Goal: Information Seeking & Learning: Stay updated

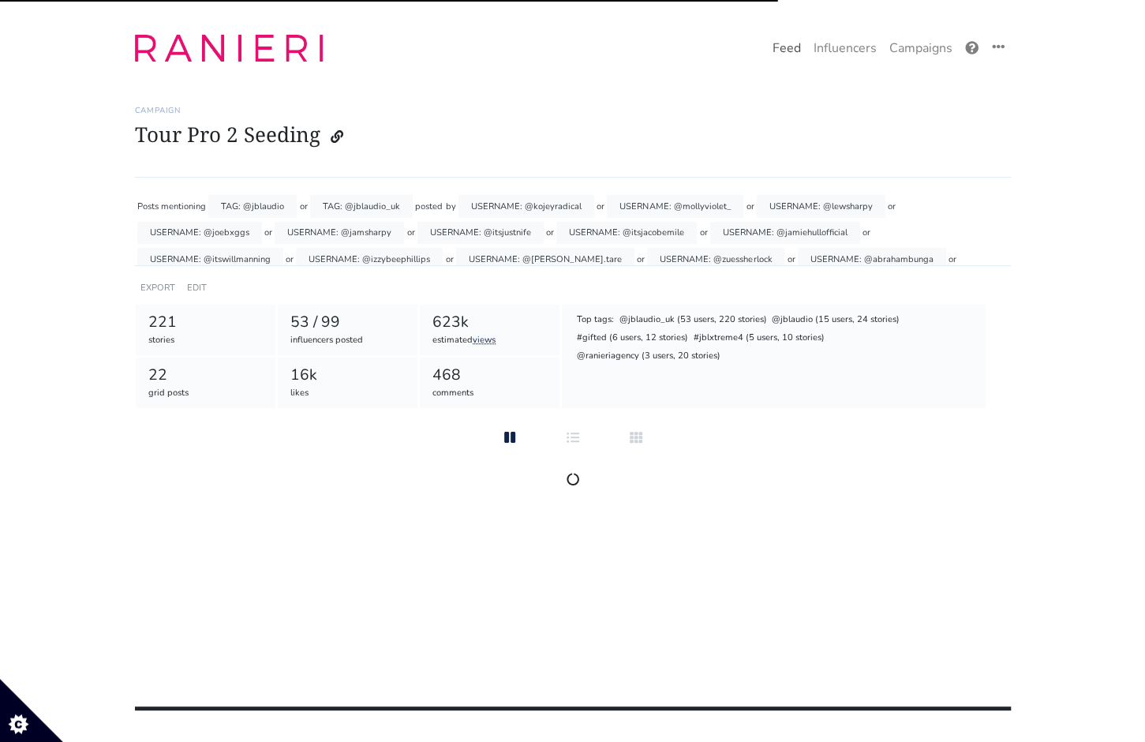
click at [789, 43] on link "Feed" at bounding box center [786, 48] width 41 height 32
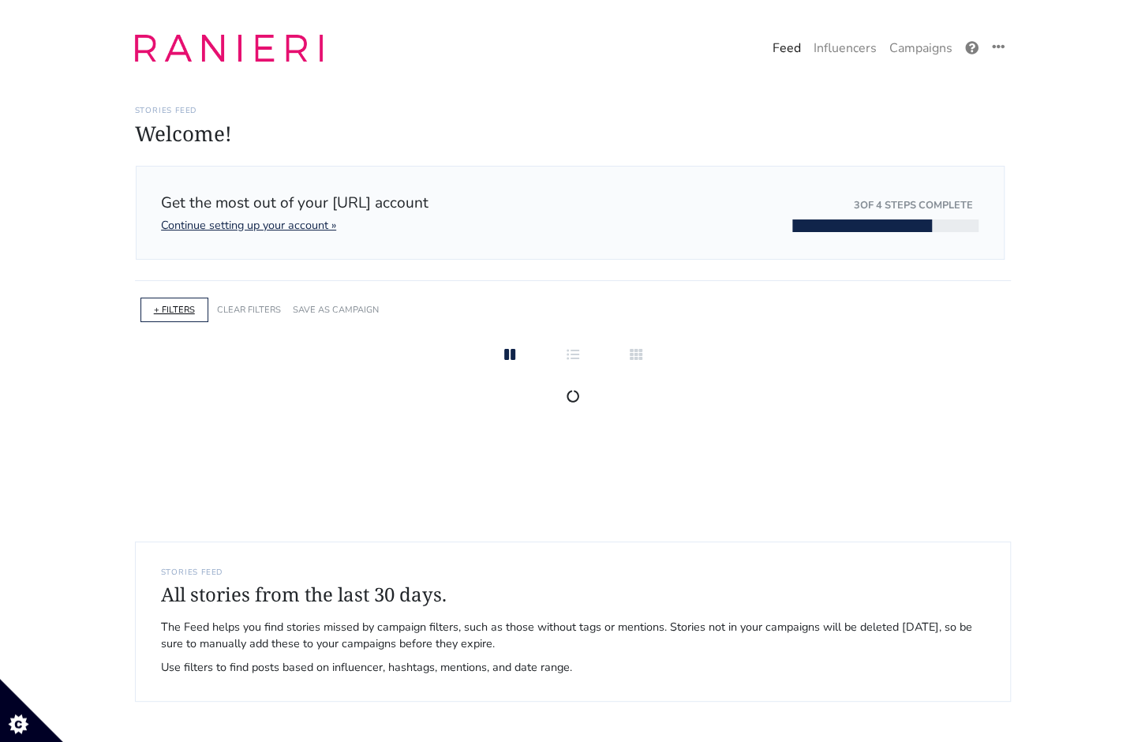
click at [166, 311] on link "+ FILTERS" at bounding box center [174, 310] width 41 height 12
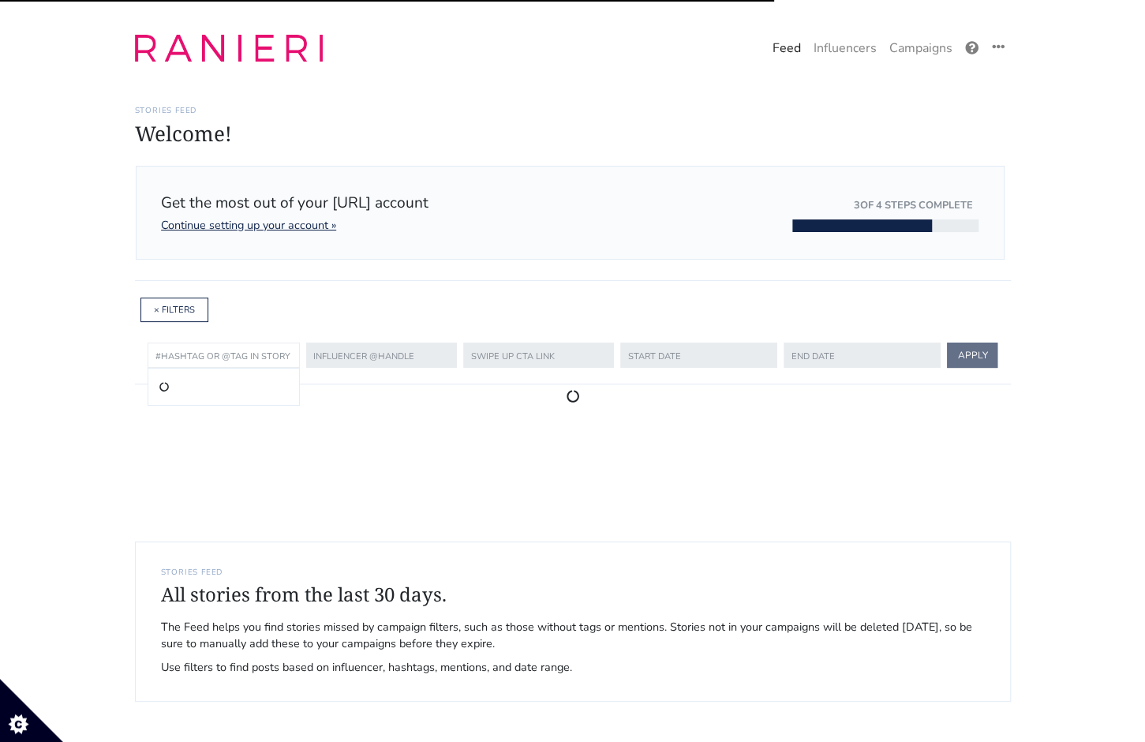
click at [199, 365] on input "text" at bounding box center [224, 354] width 152 height 25
click at [308, 350] on input "text" at bounding box center [381, 354] width 152 height 25
click at [230, 351] on input "text" at bounding box center [224, 354] width 152 height 25
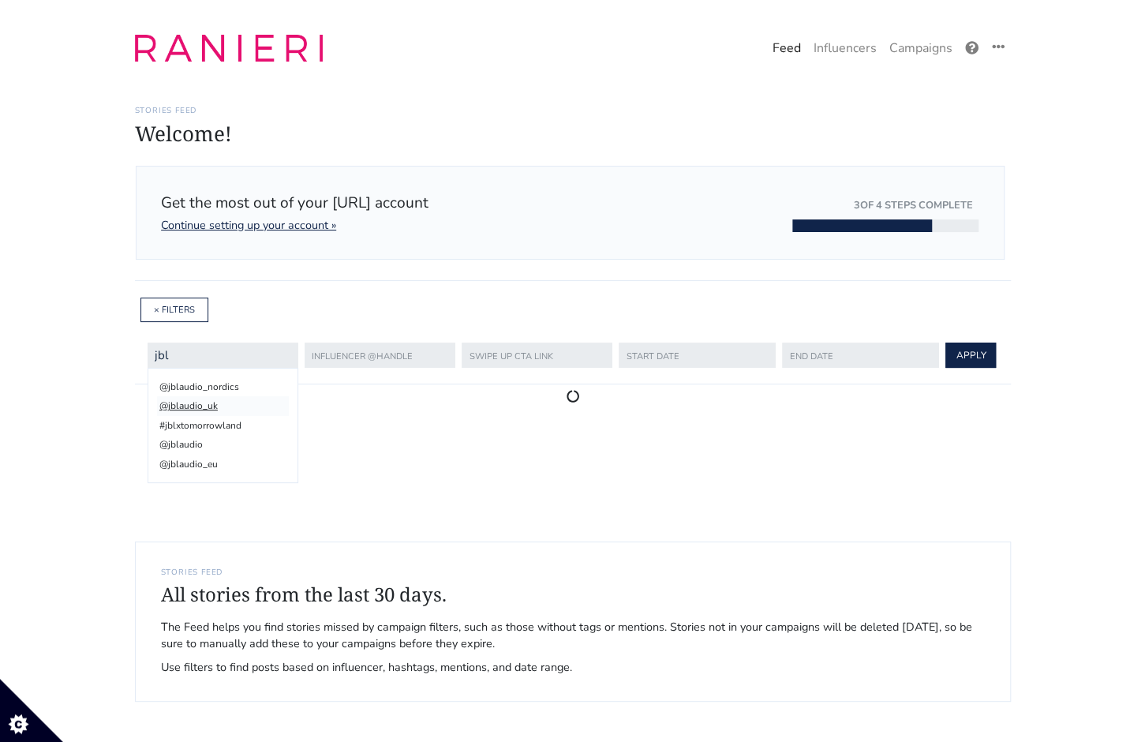
click at [232, 404] on li "@jblaudio_uk" at bounding box center [223, 405] width 132 height 19
type input "@jblaudio_uk"
click at [703, 361] on input "text" at bounding box center [698, 354] width 159 height 25
click at [661, 353] on input "text" at bounding box center [698, 354] width 159 height 25
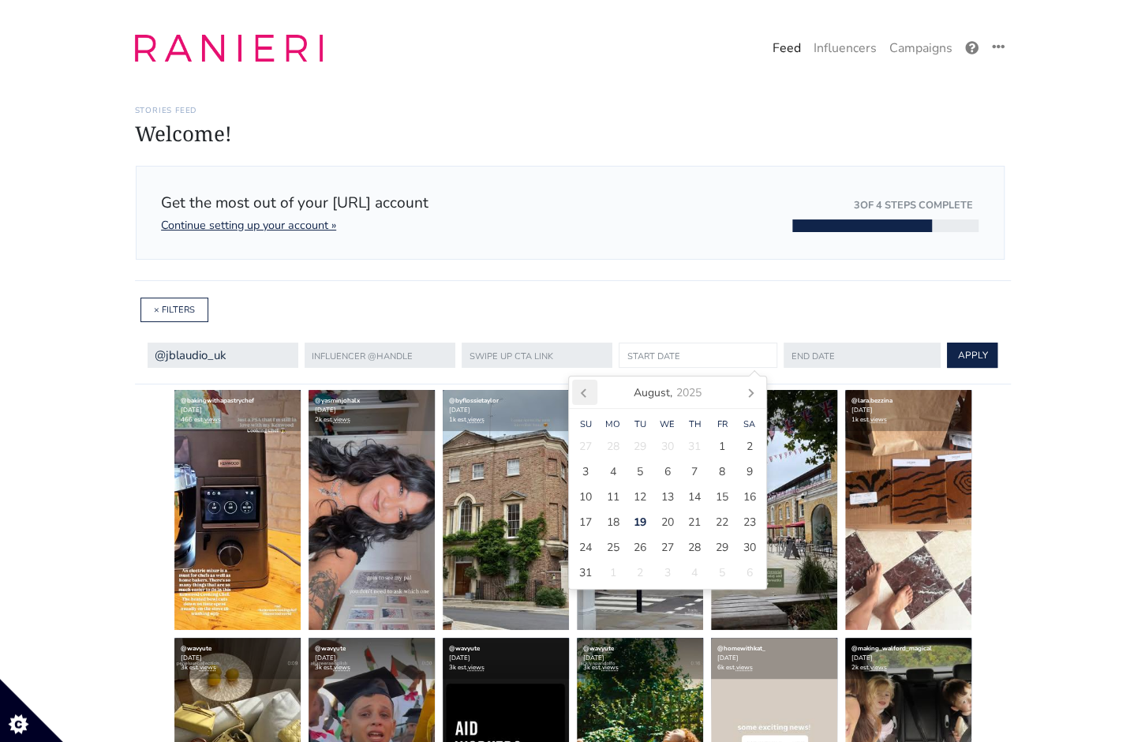
click at [585, 399] on icon at bounding box center [584, 392] width 25 height 25
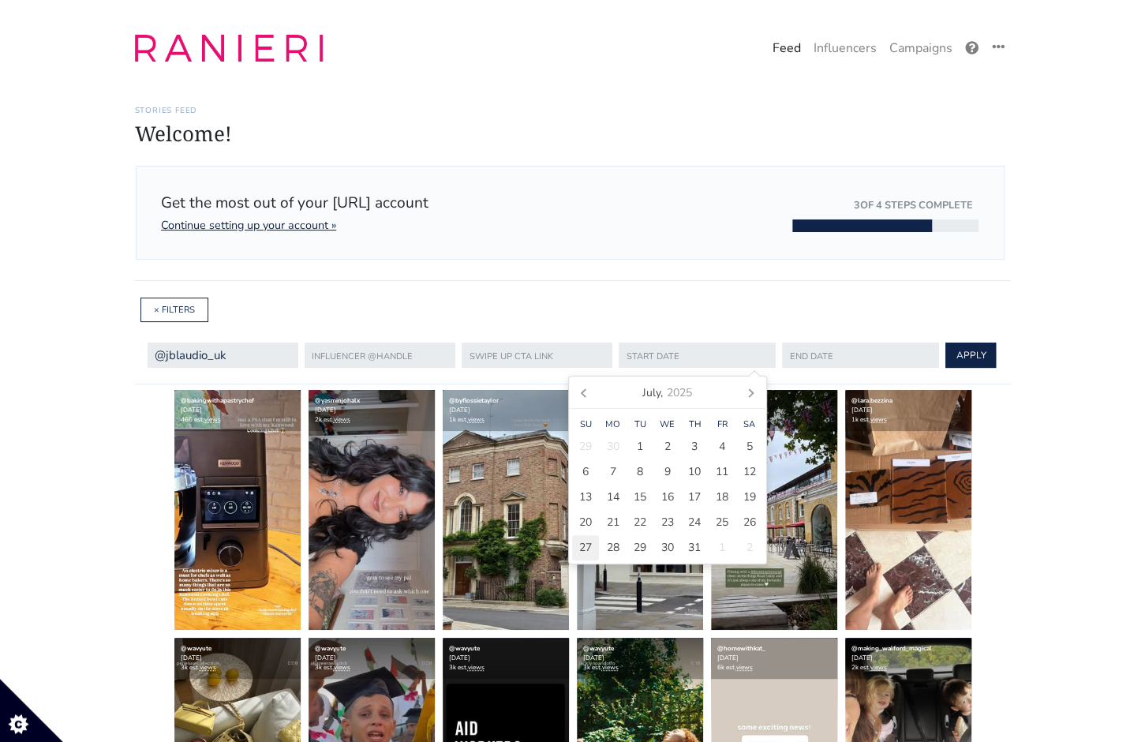
click at [593, 542] on div "27" at bounding box center [586, 547] width 28 height 25
type input "[DATE]"
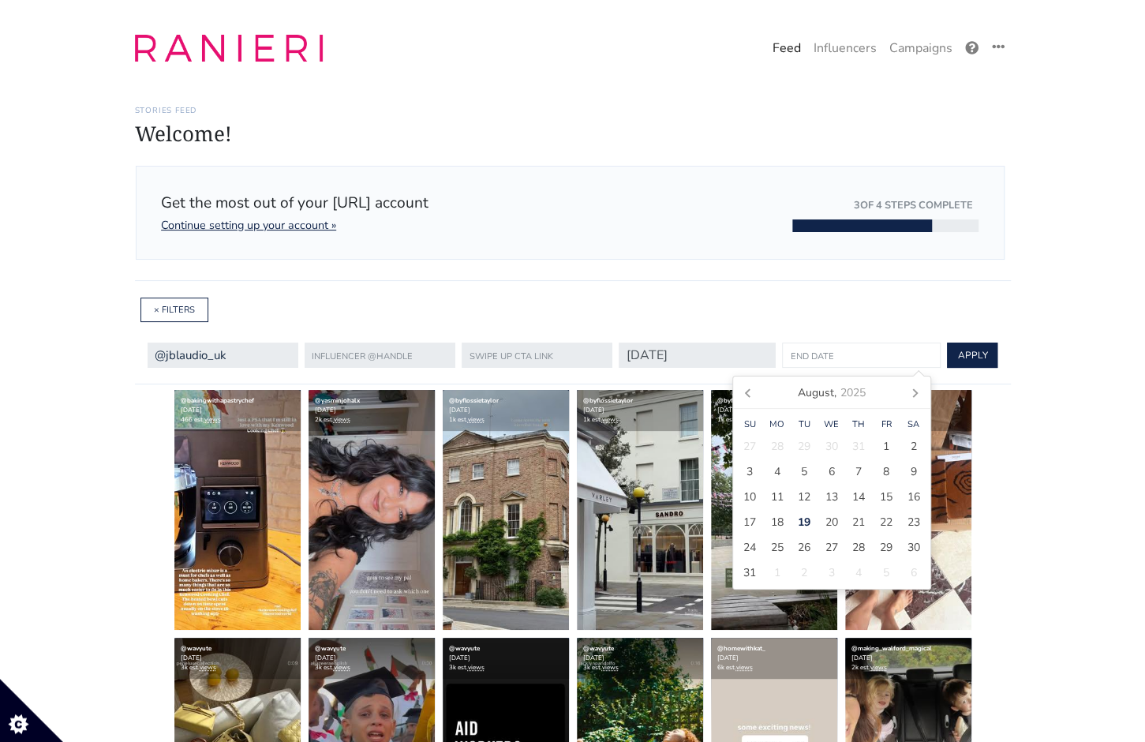
click at [854, 346] on input "text" at bounding box center [861, 354] width 159 height 25
click at [802, 527] on span "19" at bounding box center [804, 522] width 13 height 17
type input "[DATE]"
click at [963, 352] on button "APPLY" at bounding box center [970, 354] width 51 height 25
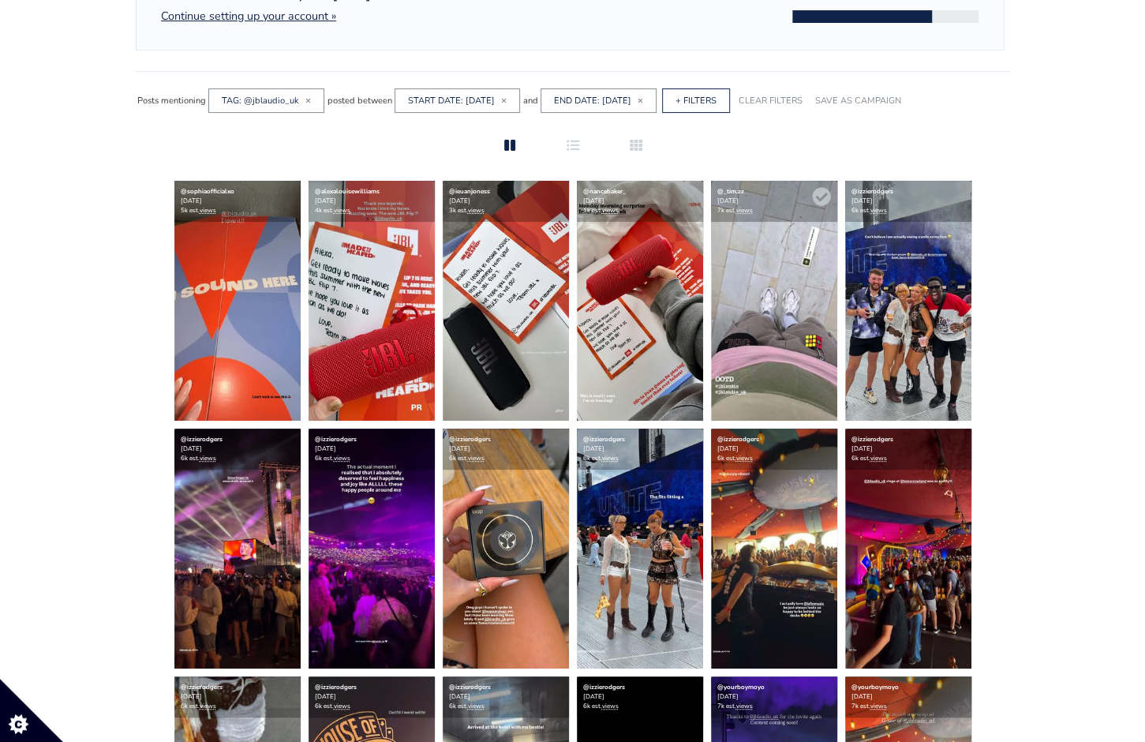
scroll to position [174, 0]
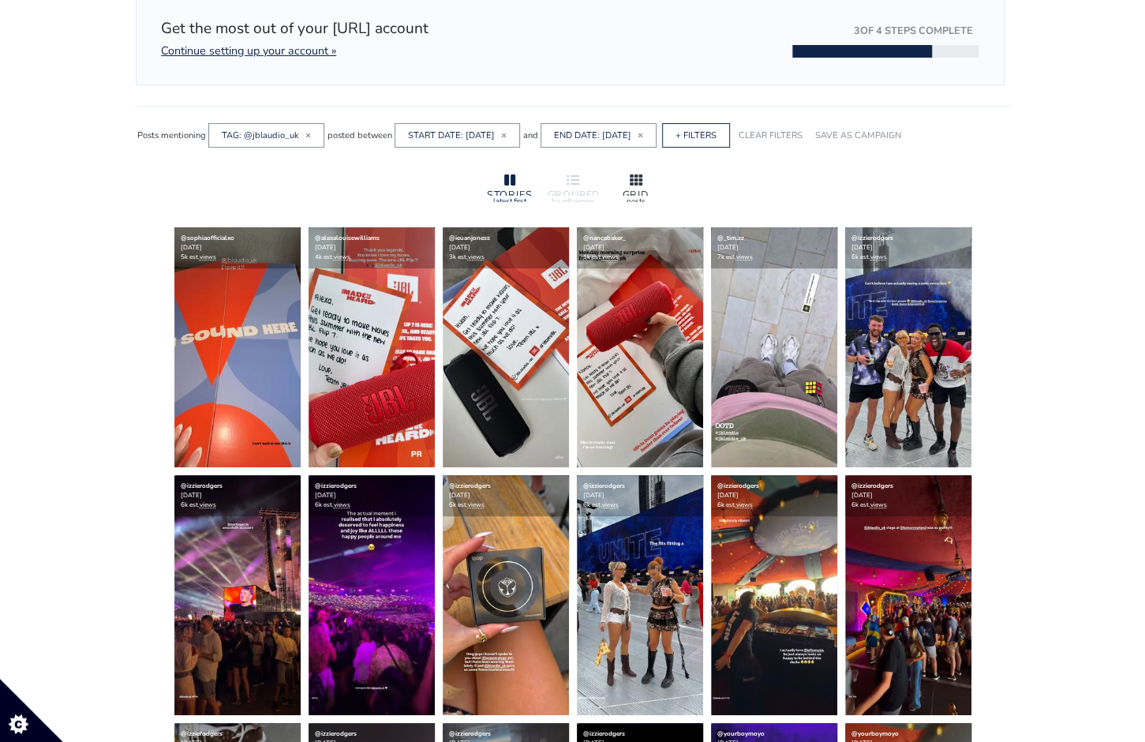
click at [626, 178] on div at bounding box center [636, 180] width 51 height 19
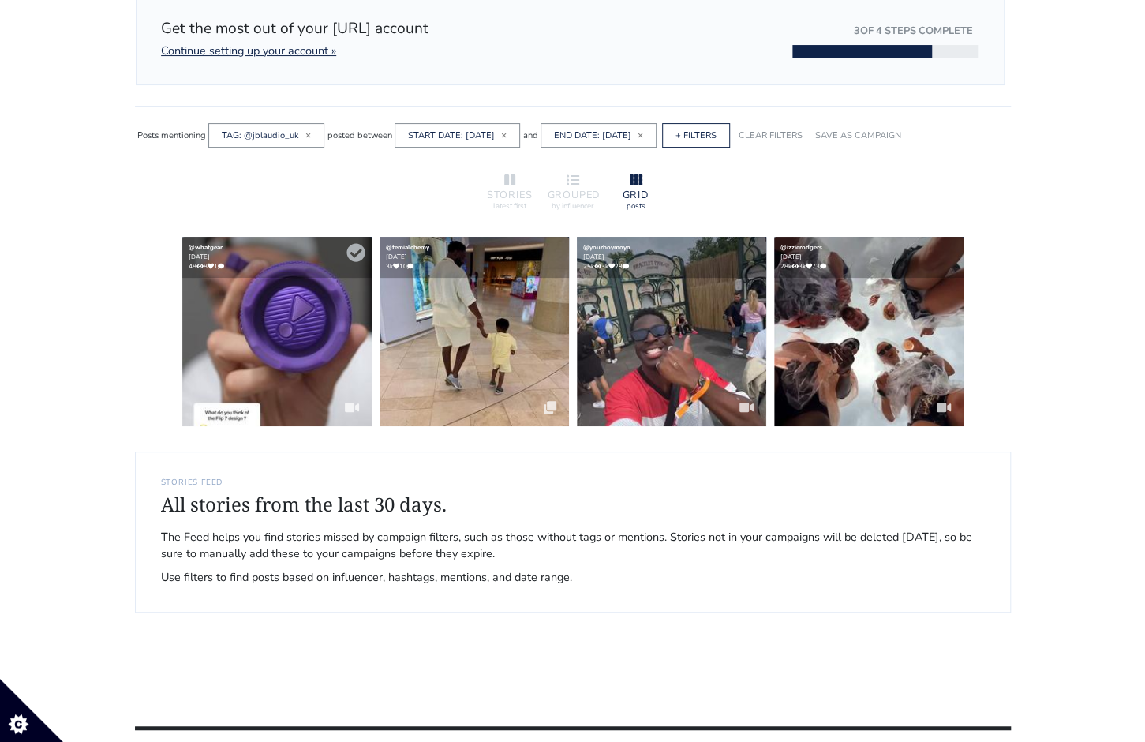
click at [256, 331] on img at bounding box center [276, 331] width 189 height 189
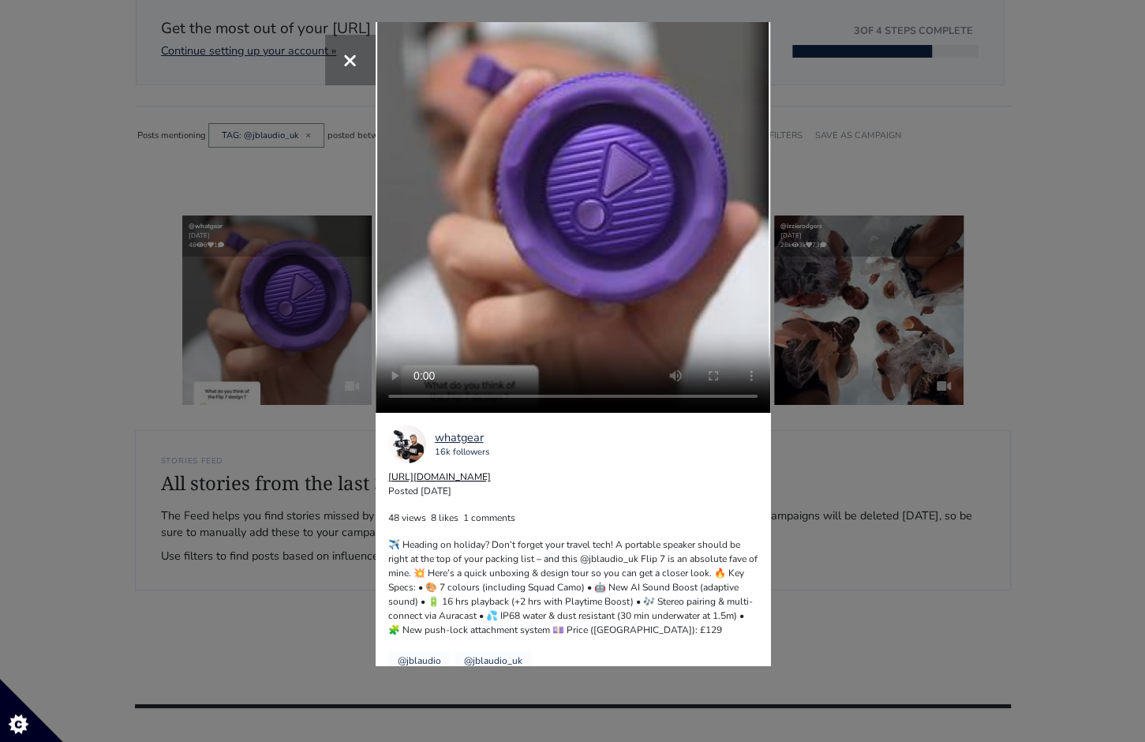
click at [491, 478] on link "[URL][DOMAIN_NAME]" at bounding box center [439, 476] width 103 height 13
click at [517, 310] on video "Your browser does not support HTML5 video." at bounding box center [573, 217] width 395 height 391
click at [1005, 299] on div "× Your browser does not support HTML5 video. whatgear 16k followers [URL][DOMAI…" at bounding box center [572, 371] width 1145 height 742
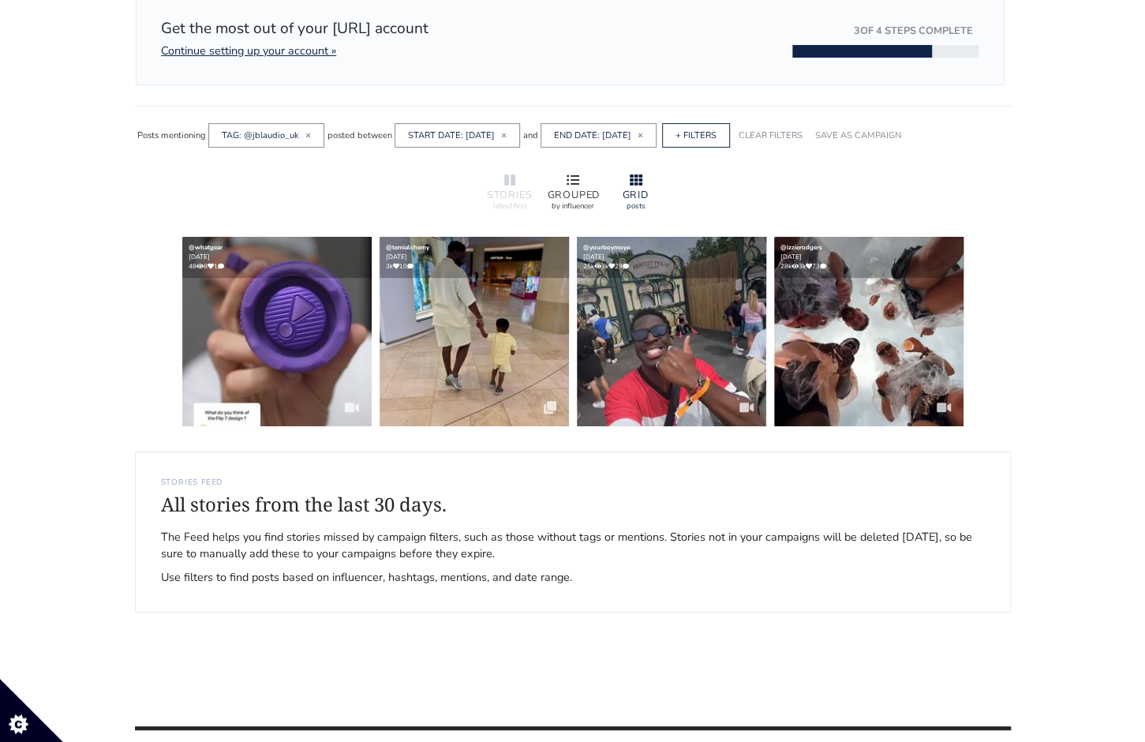
click at [575, 174] on icon at bounding box center [573, 179] width 13 height 10
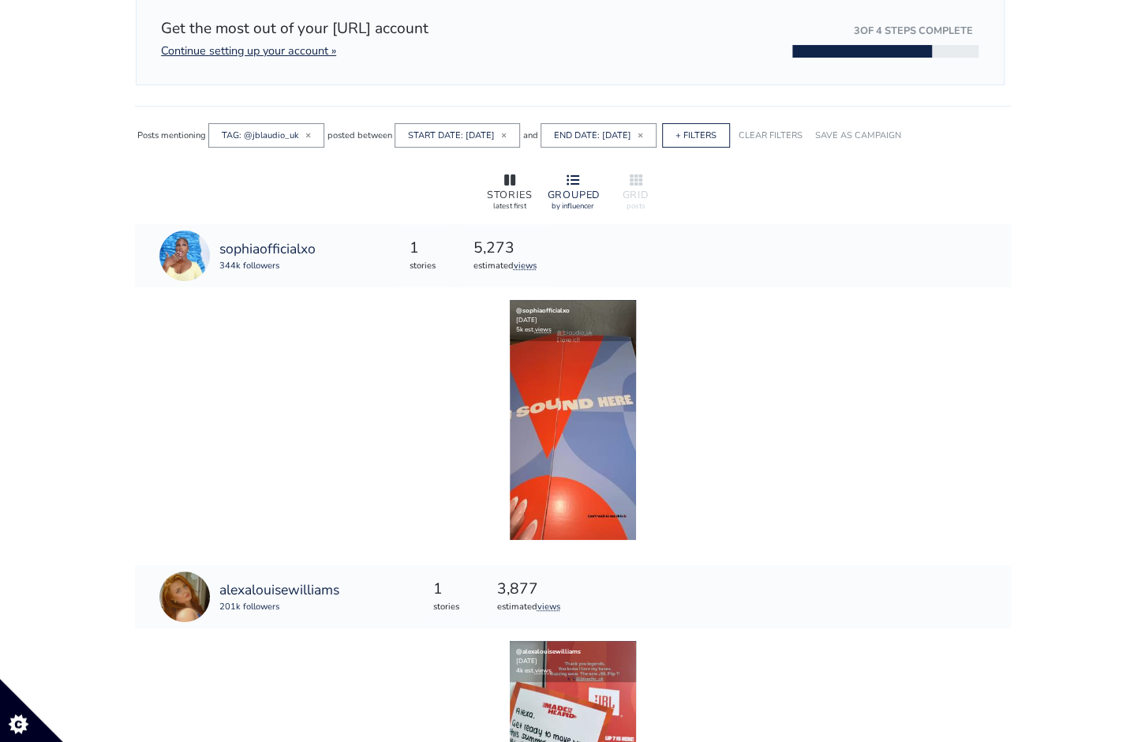
click at [492, 190] on div "STORIES" at bounding box center [510, 195] width 51 height 10
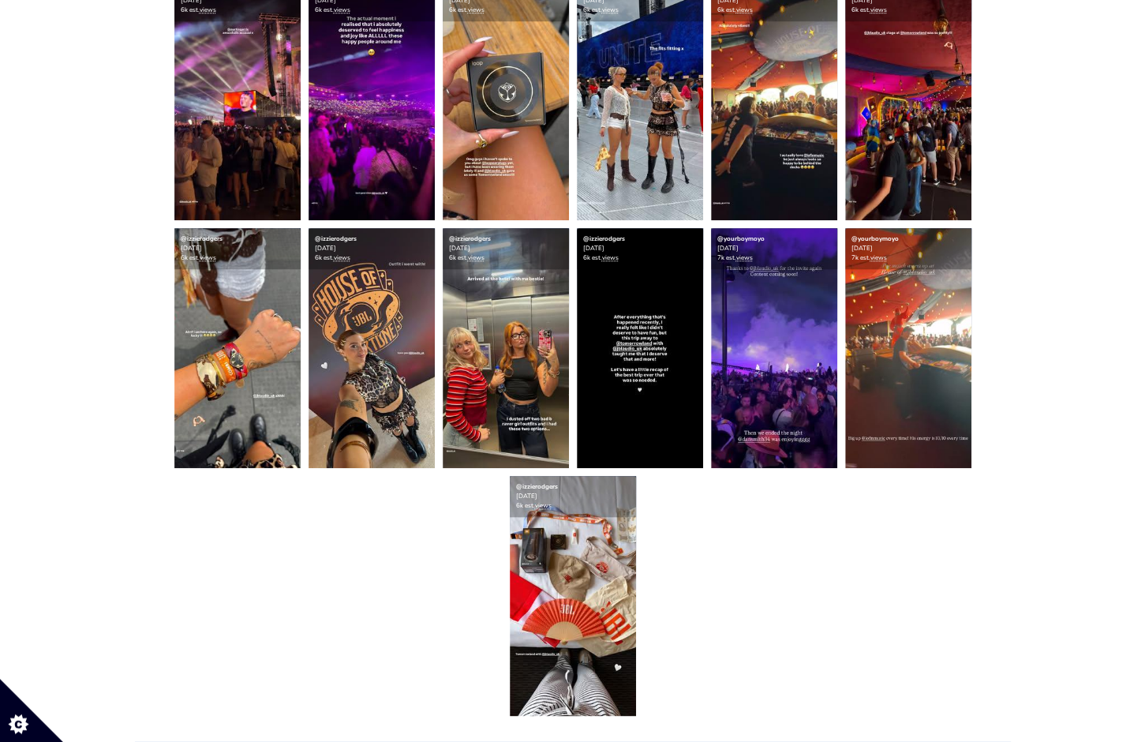
scroll to position [664, 0]
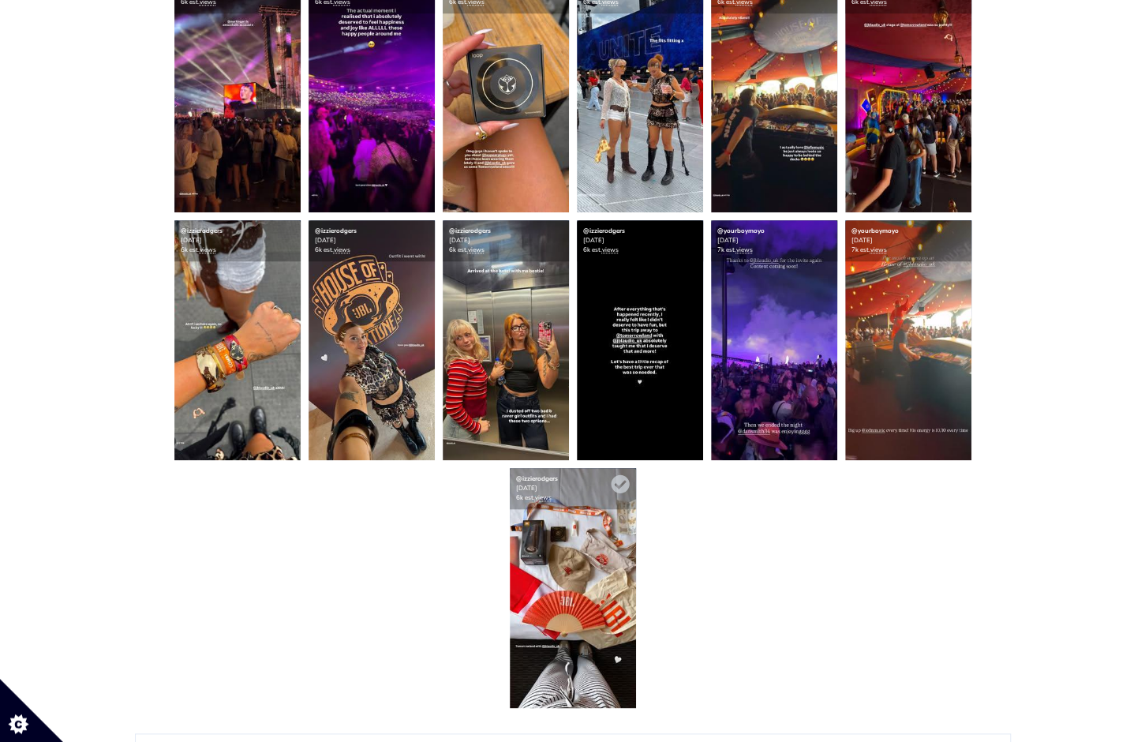
click at [575, 570] on img at bounding box center [573, 588] width 126 height 240
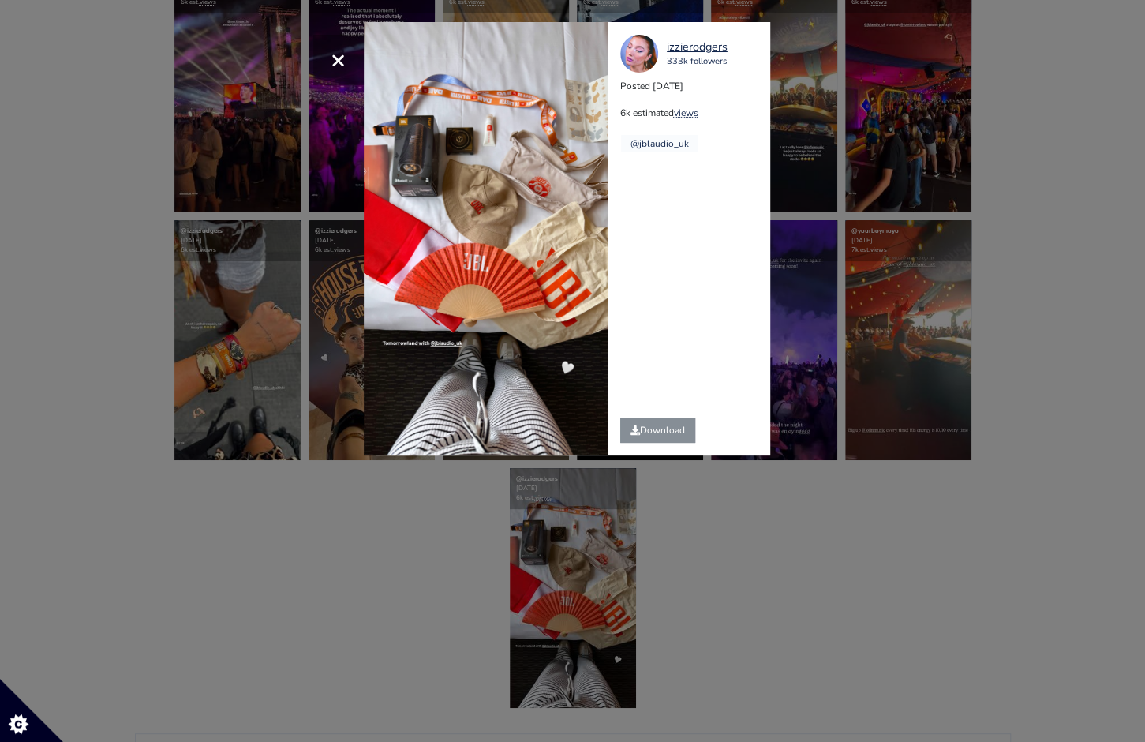
click at [992, 329] on div "× izzierodgers 333k followers Posted [DATE] 6k estimated views @jblaudio_uk" at bounding box center [572, 371] width 1145 height 742
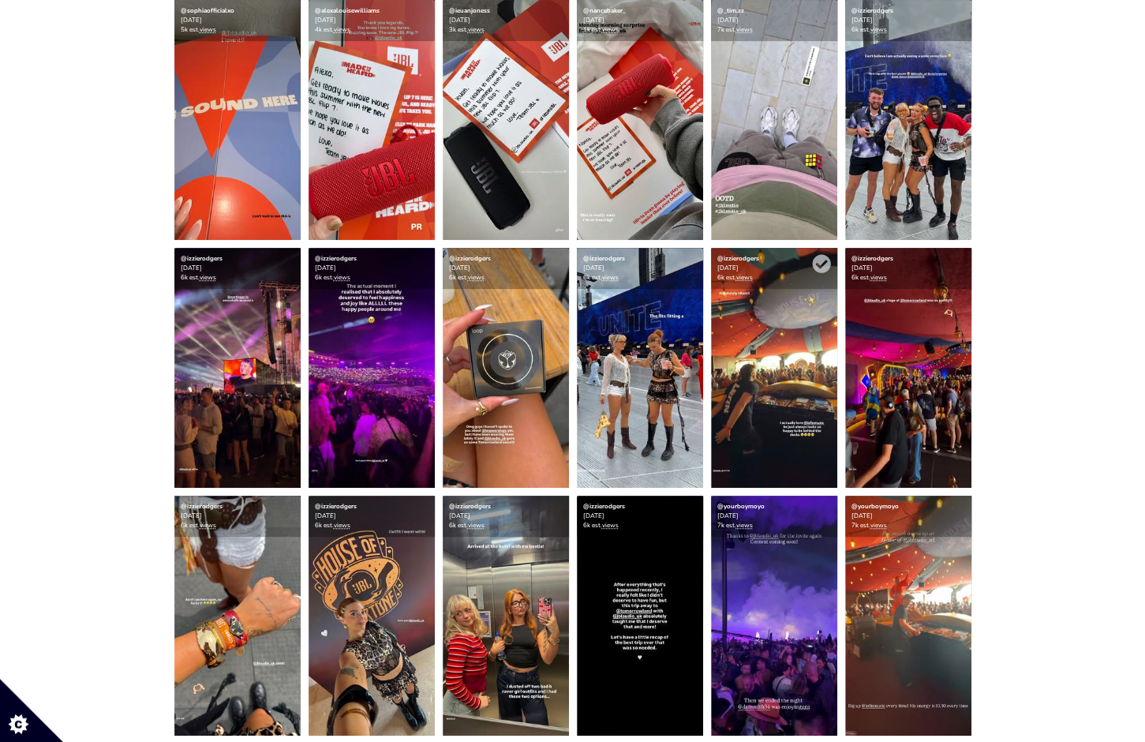
scroll to position [377, 0]
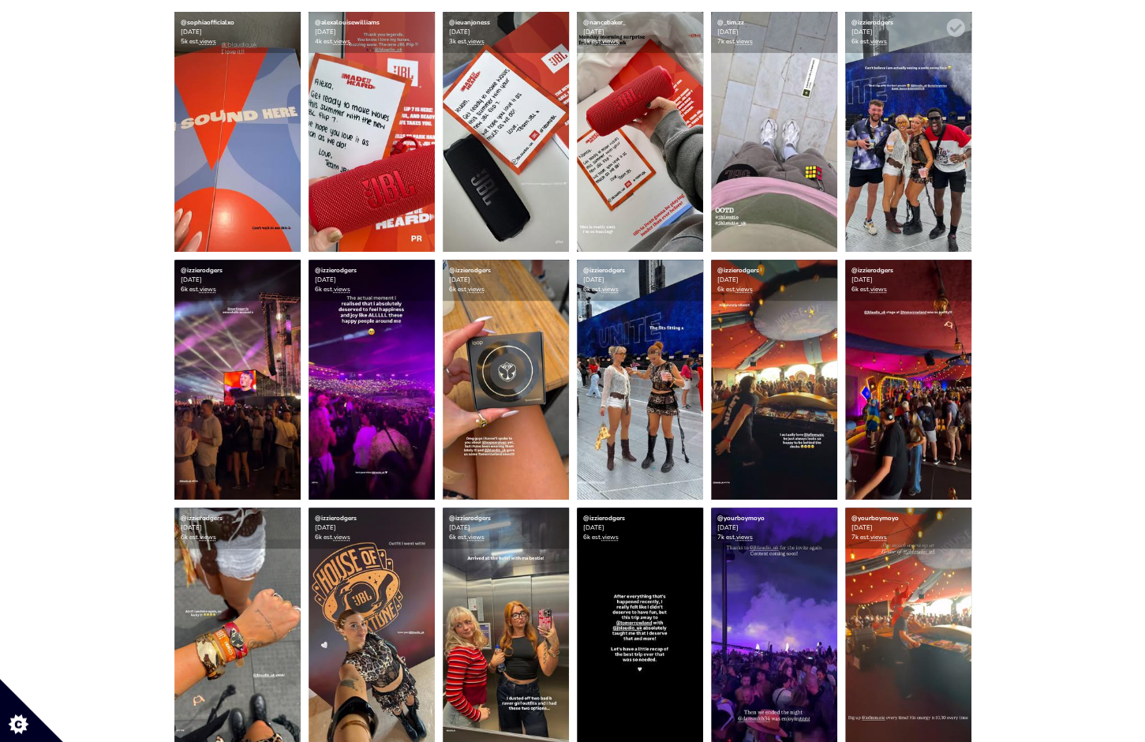
click at [874, 160] on img at bounding box center [908, 132] width 126 height 240
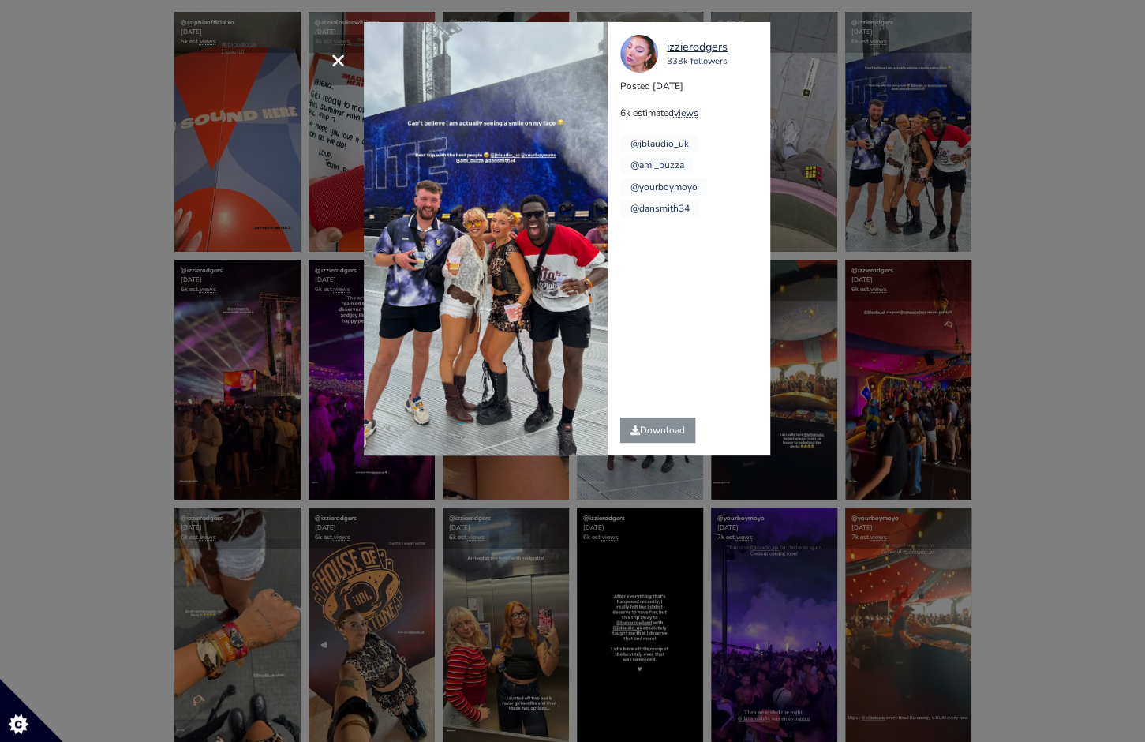
click at [893, 324] on div "× izzierodgers 333k followers Posted [DATE] 6k estimated views @jblaudio_uk @am…" at bounding box center [572, 371] width 1145 height 742
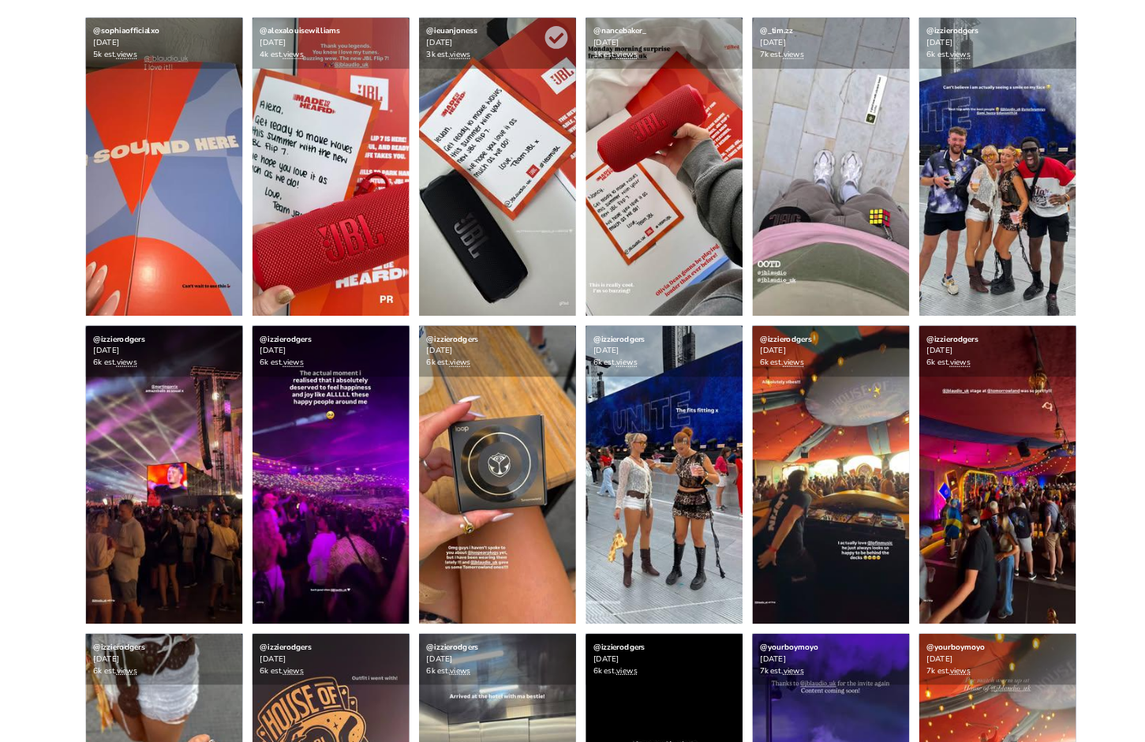
scroll to position [333, 0]
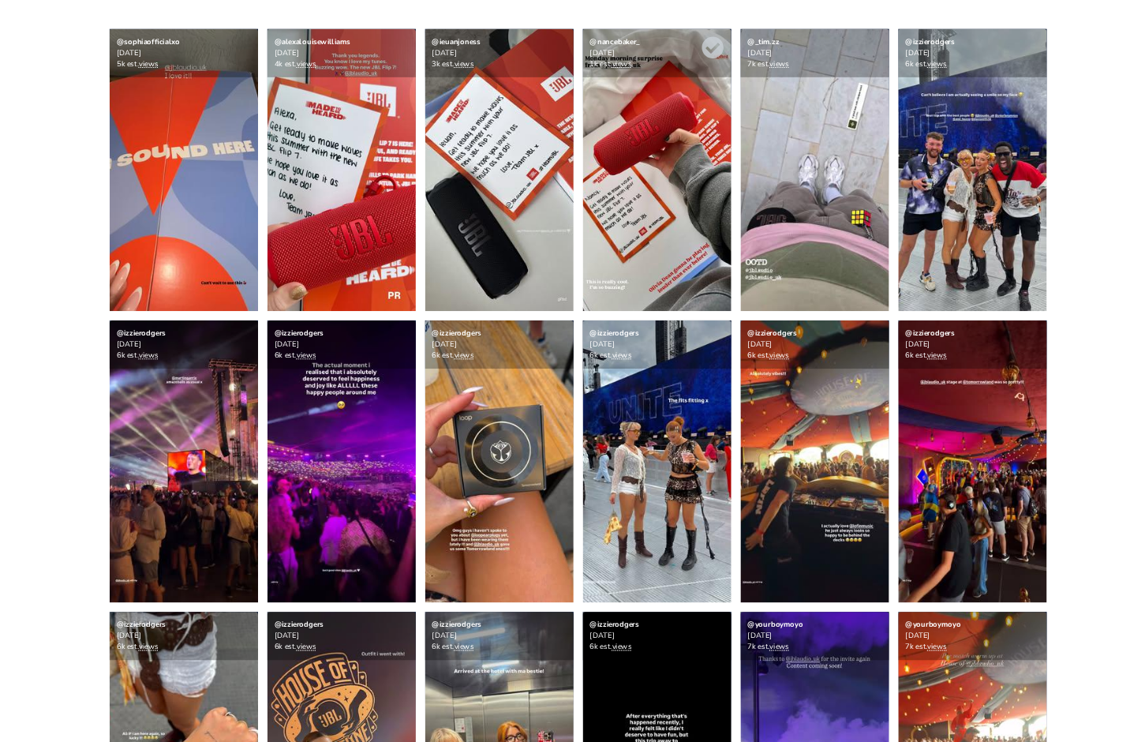
click at [623, 189] on img at bounding box center [640, 176] width 126 height 240
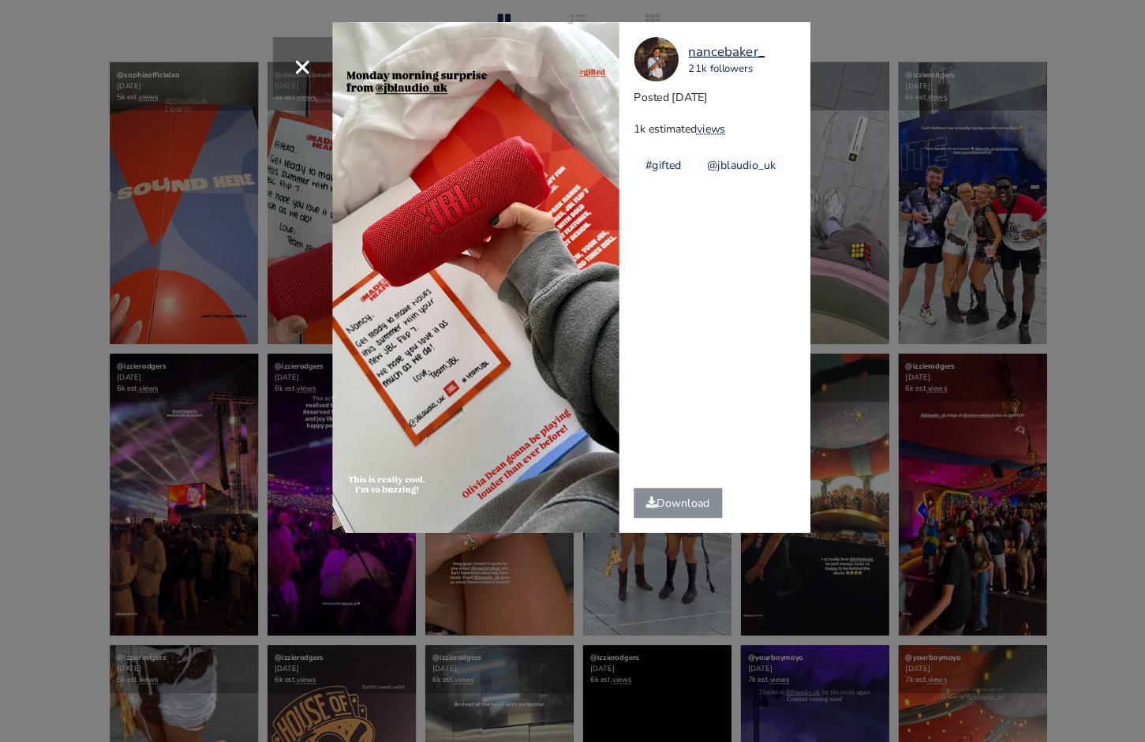
click at [858, 271] on div "× nancebaker_ 21k followers Posted [DATE] 1k estimated views #gifted" at bounding box center [572, 371] width 1145 height 742
click at [946, 234] on div "× nancebaker_ 21k followers Posted [DATE] 1k estimated views #gifted" at bounding box center [572, 371] width 1145 height 742
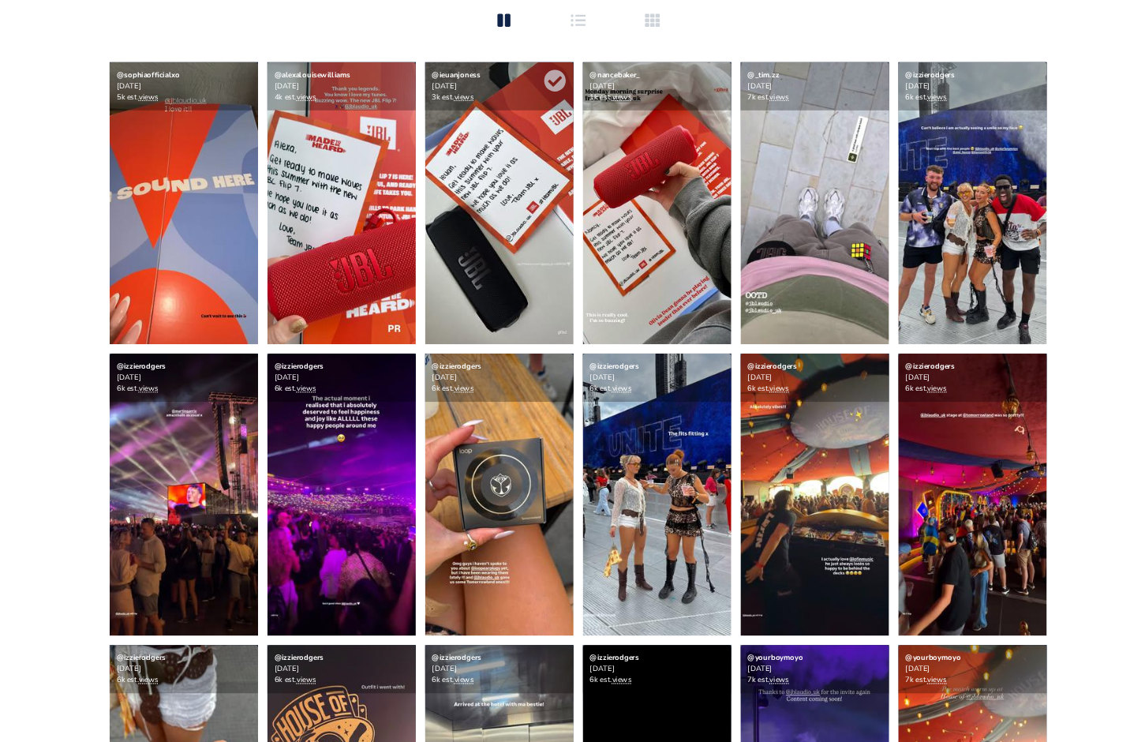
click at [464, 165] on img at bounding box center [506, 176] width 126 height 240
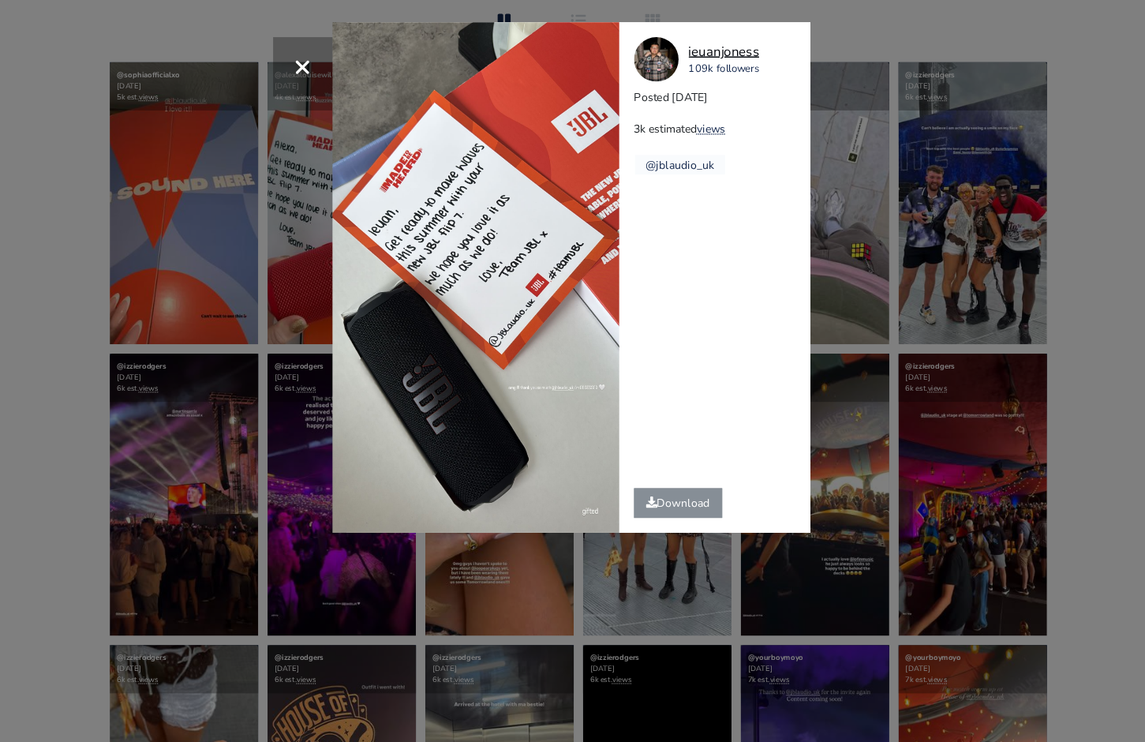
drag, startPoint x: 730, startPoint y: 47, endPoint x: 666, endPoint y: 43, distance: 64.0
click at [666, 43] on div "ieuanjoness 109k followers" at bounding box center [694, 54] width 149 height 38
click at [739, 41] on div "ieuanjoness 109k followers" at bounding box center [694, 54] width 149 height 38
drag, startPoint x: 732, startPoint y: 45, endPoint x: 667, endPoint y: 51, distance: 65.0
click at [667, 51] on div "ieuanjoness 109k followers" at bounding box center [694, 54] width 149 height 38
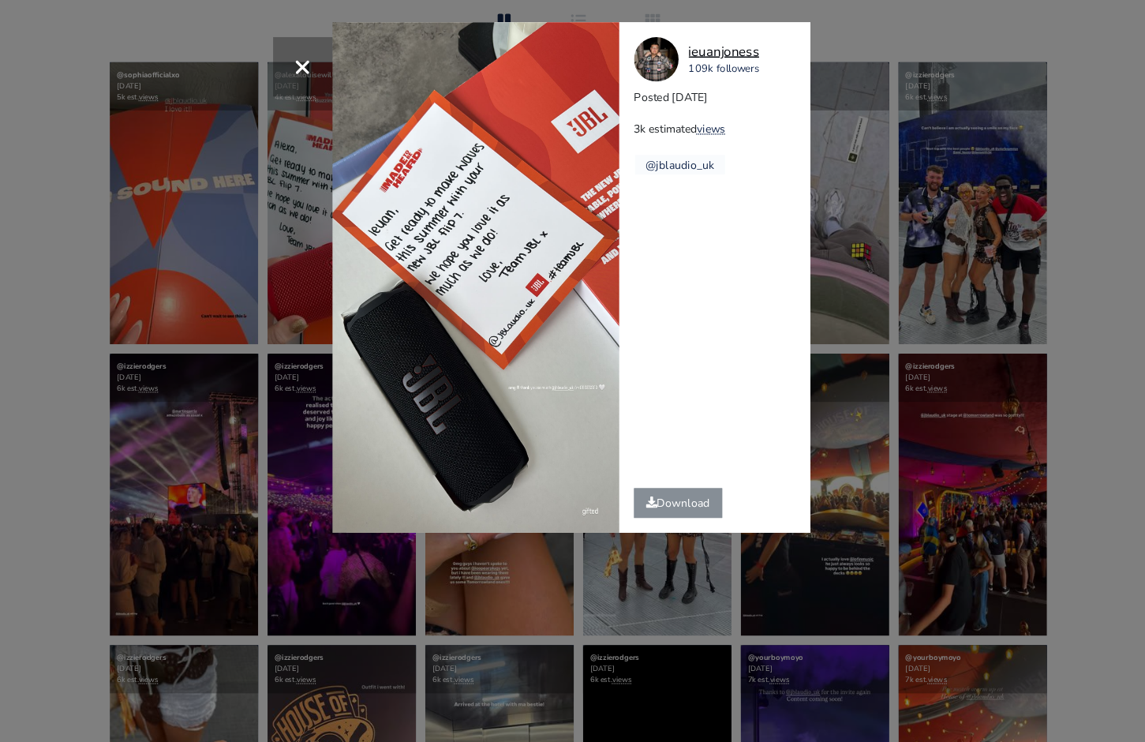
copy div "ieuanjoness 109k followers"
click at [840, 322] on div "× ieuanjoness 109k followers Posted [DATE] 3k estimated views @jblaudio_uk" at bounding box center [572, 371] width 1145 height 742
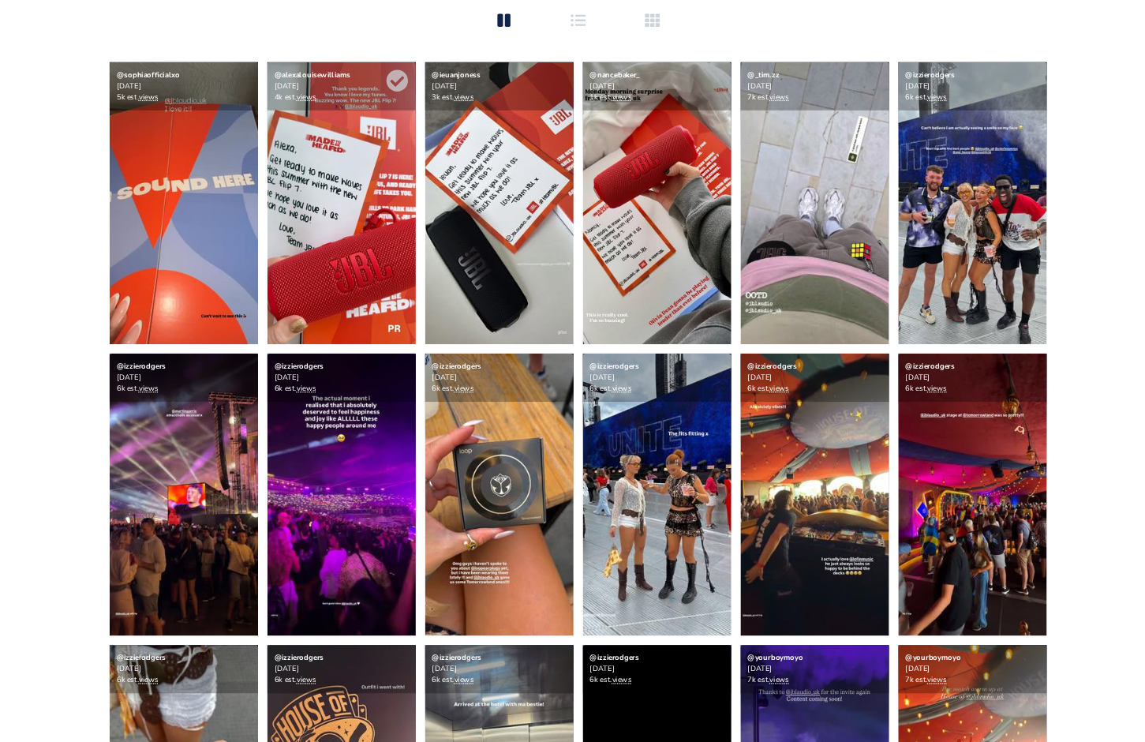
click at [350, 185] on img at bounding box center [372, 176] width 126 height 240
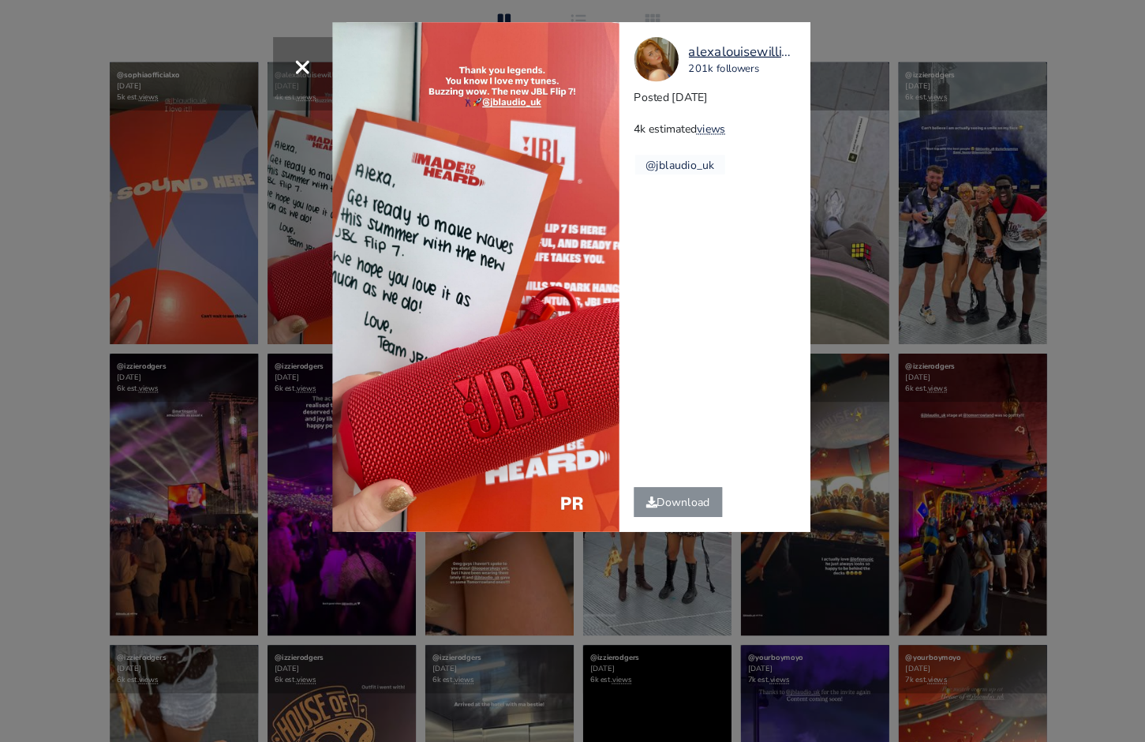
click at [941, 199] on div "× alexalouisewilliams 201k followers Posted [DATE] 4k estimated views @jblaudio…" at bounding box center [572, 371] width 1145 height 742
click at [1008, 245] on div "× alexalouisewilliams 201k followers Posted [DATE] 4k estimated views @jblaudio…" at bounding box center [572, 371] width 1145 height 742
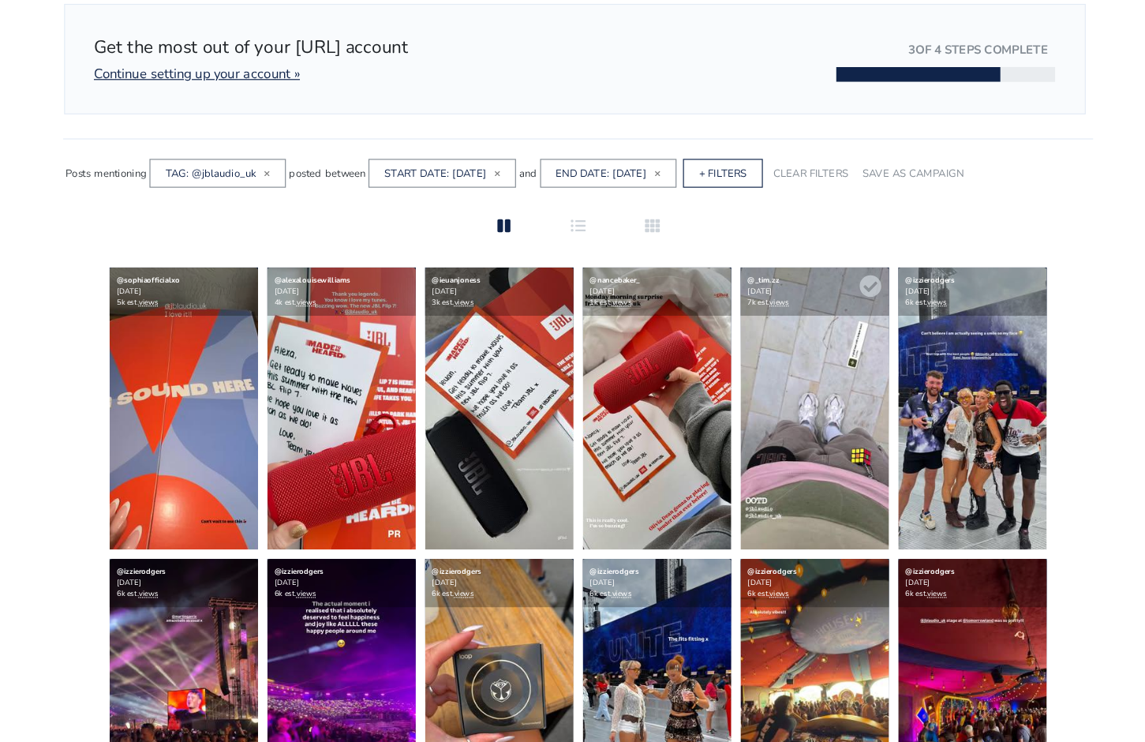
scroll to position [131, 0]
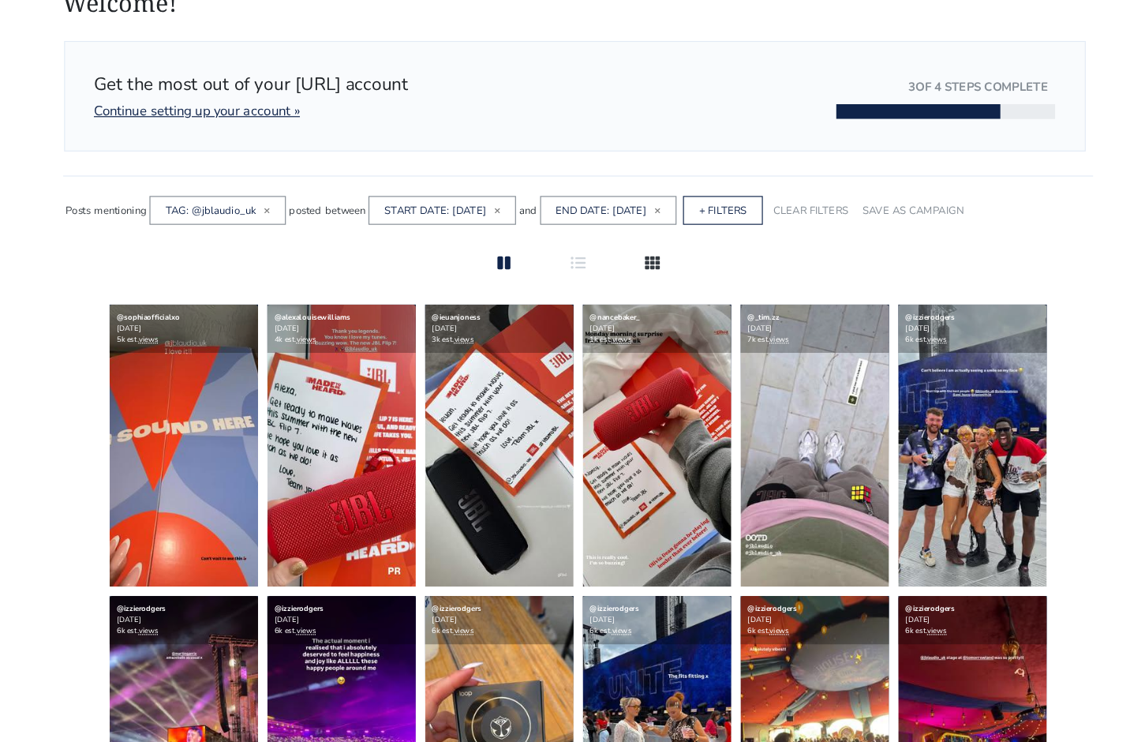
click at [639, 215] on div at bounding box center [636, 224] width 51 height 19
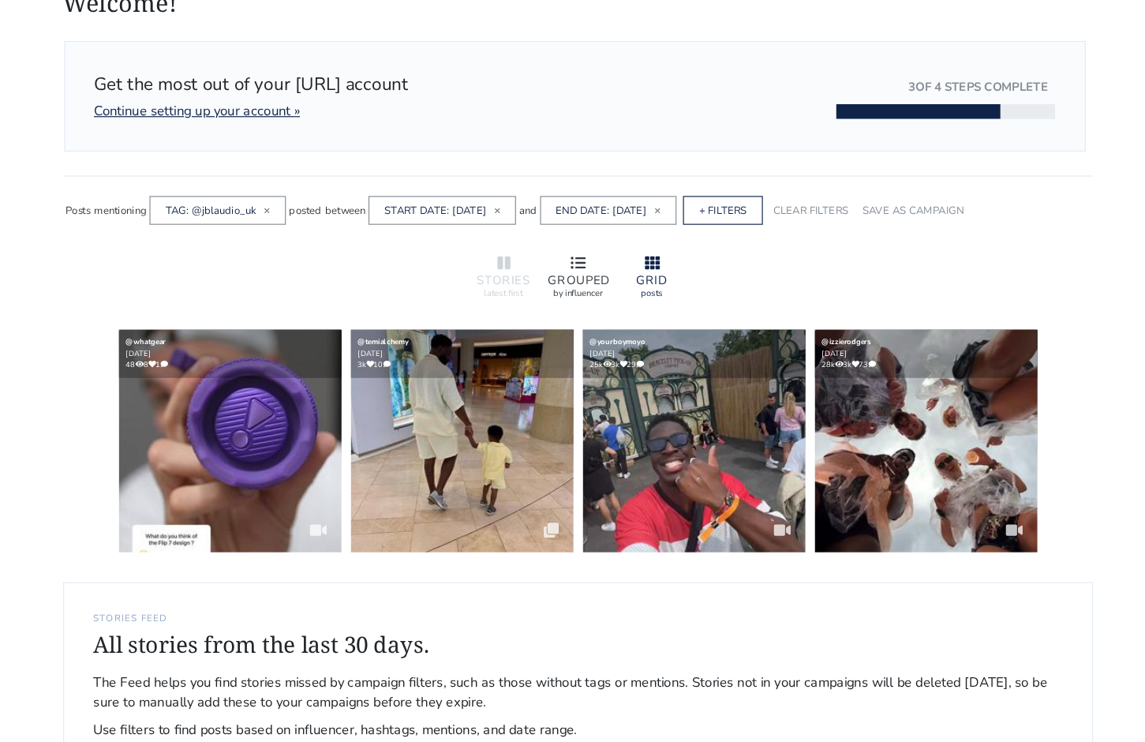
click at [570, 234] on div "GROUPED" at bounding box center [573, 239] width 51 height 10
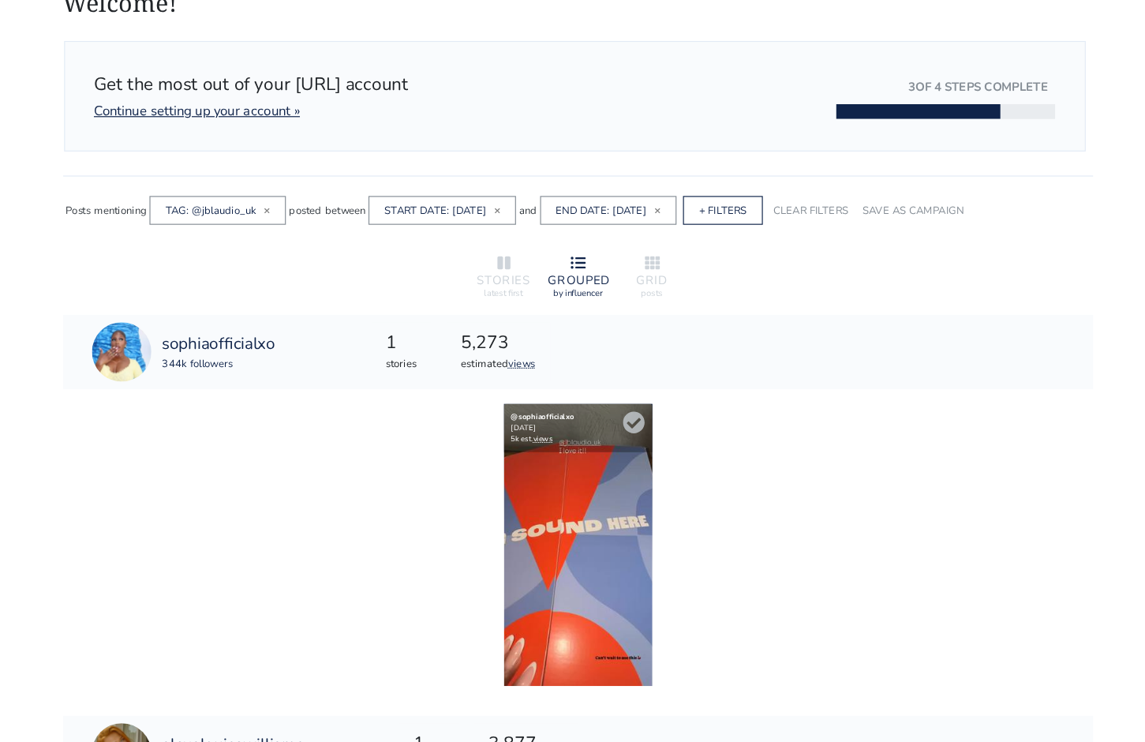
click at [568, 429] on img at bounding box center [573, 463] width 126 height 240
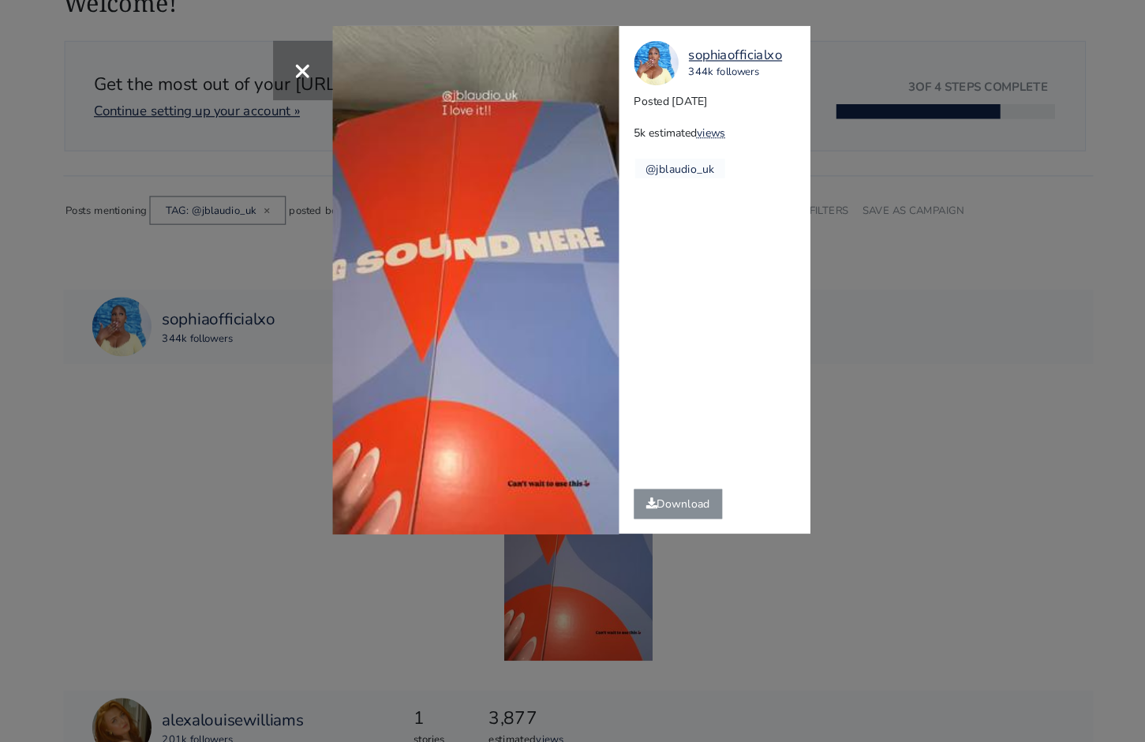
click at [113, 351] on div "× Your browser does not support HTML5 video. sophiaofficialxo 344k followers Po…" at bounding box center [572, 371] width 1145 height 742
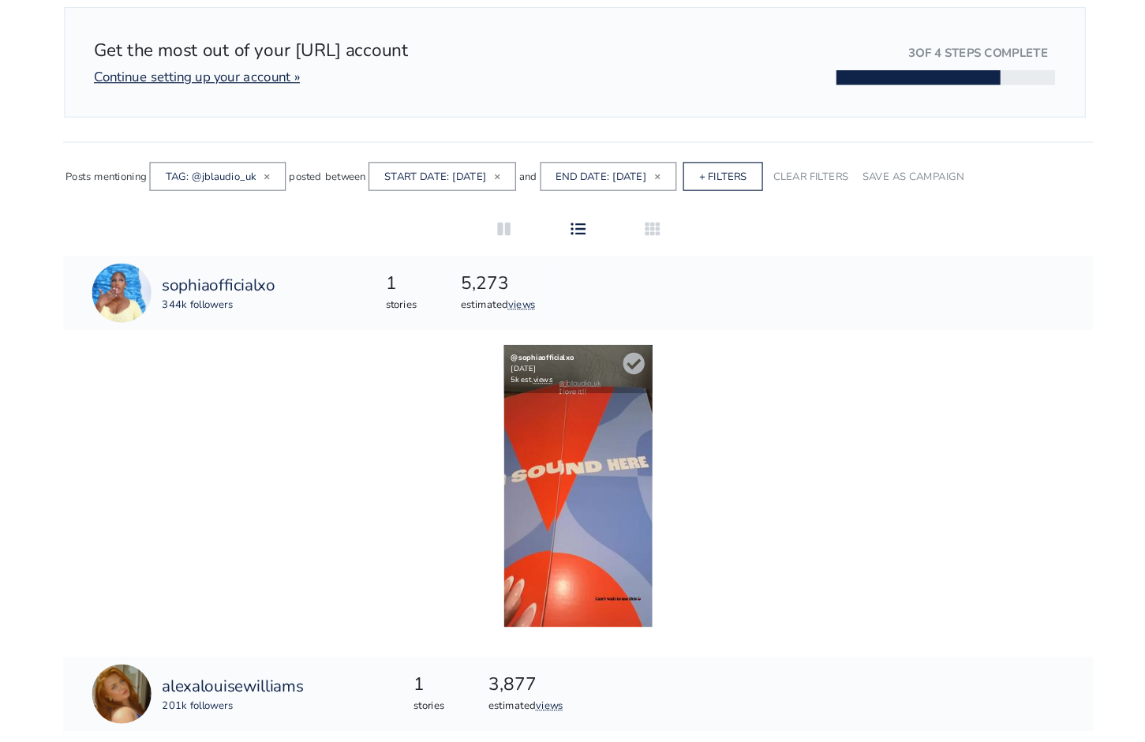
click at [583, 402] on img at bounding box center [573, 442] width 126 height 240
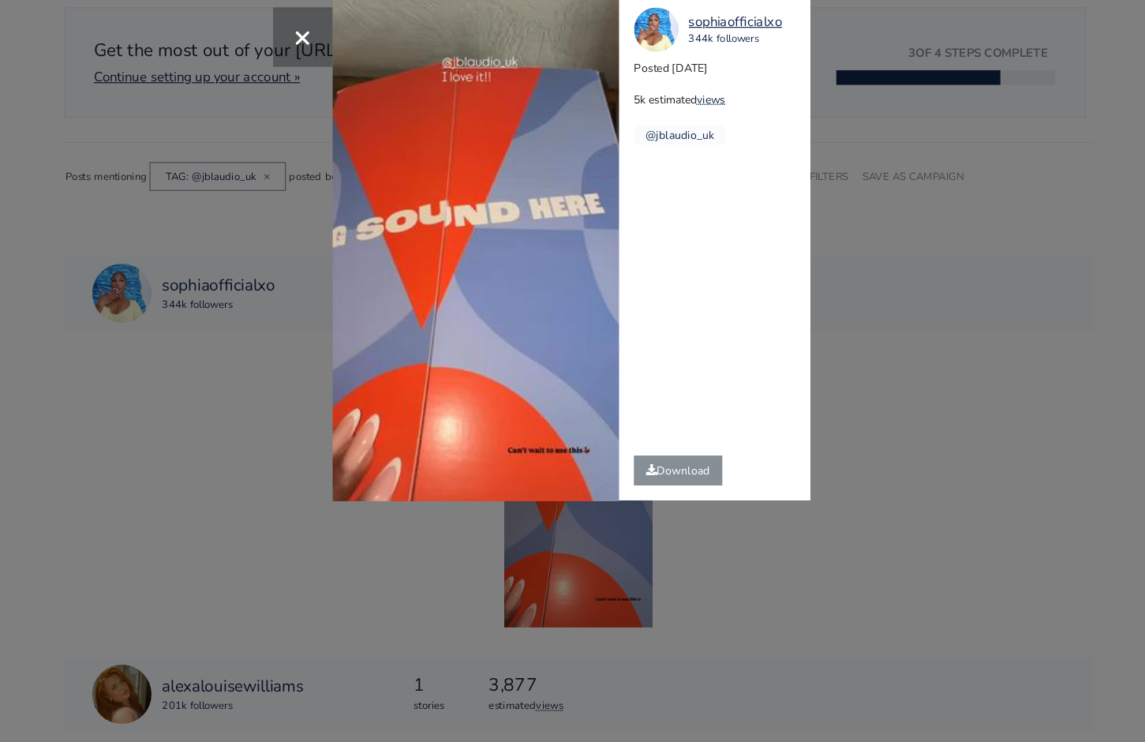
click at [900, 338] on div "× Your browser does not support HTML5 video. sophiaofficialxo 344k followers Po…" at bounding box center [572, 371] width 1145 height 742
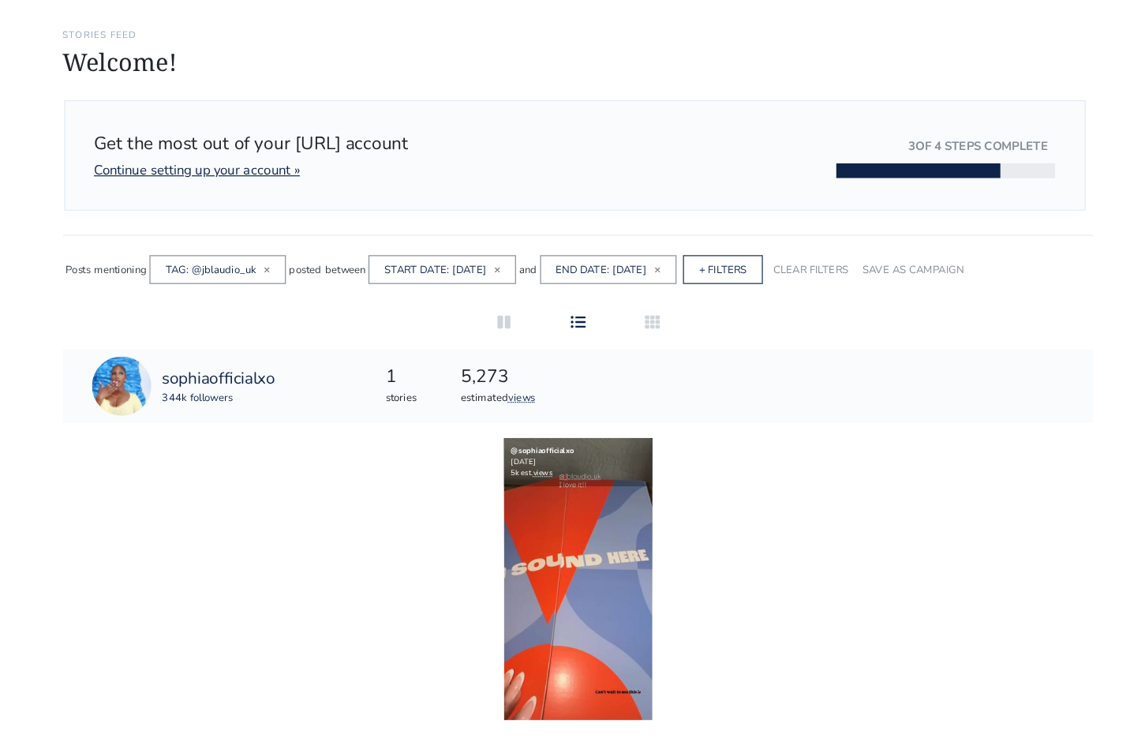
scroll to position [0, 0]
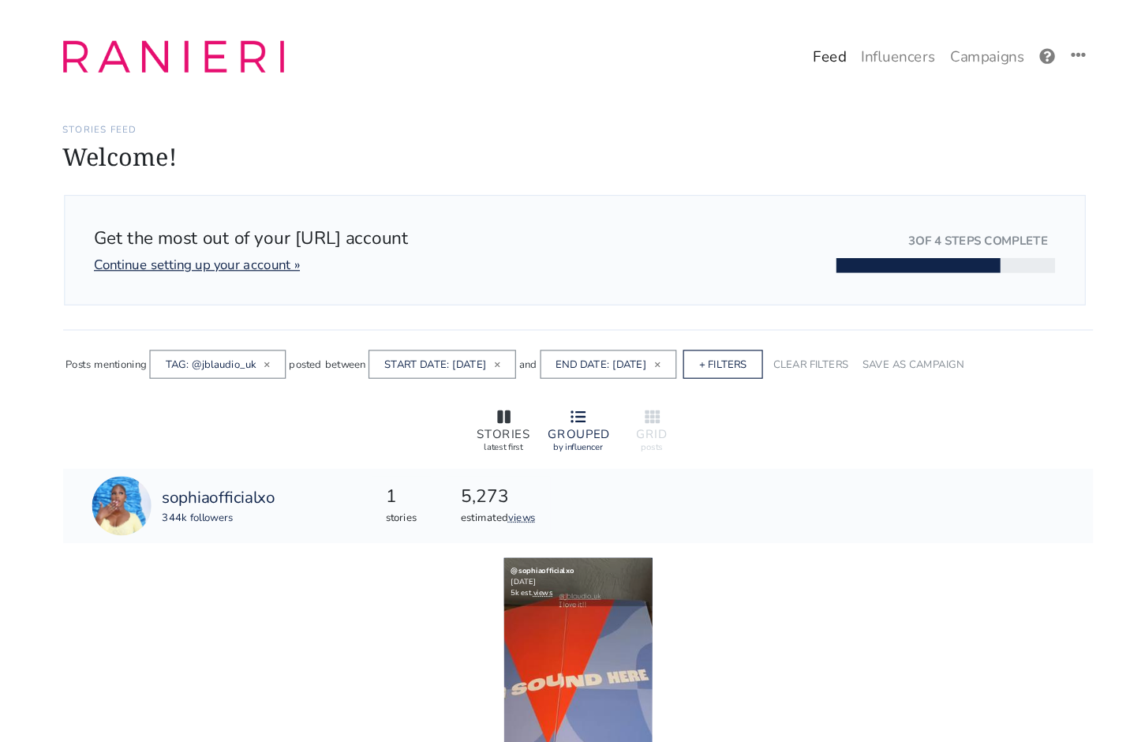
click at [519, 365] on div "STORIES" at bounding box center [510, 370] width 51 height 10
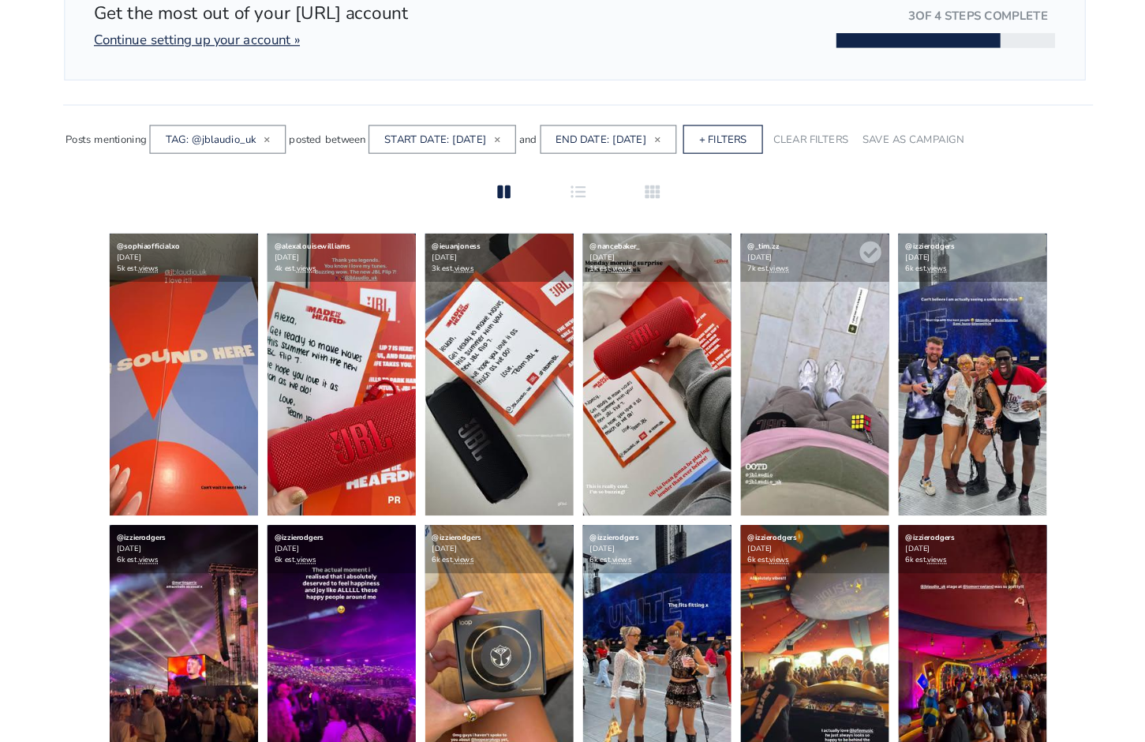
scroll to position [96, 0]
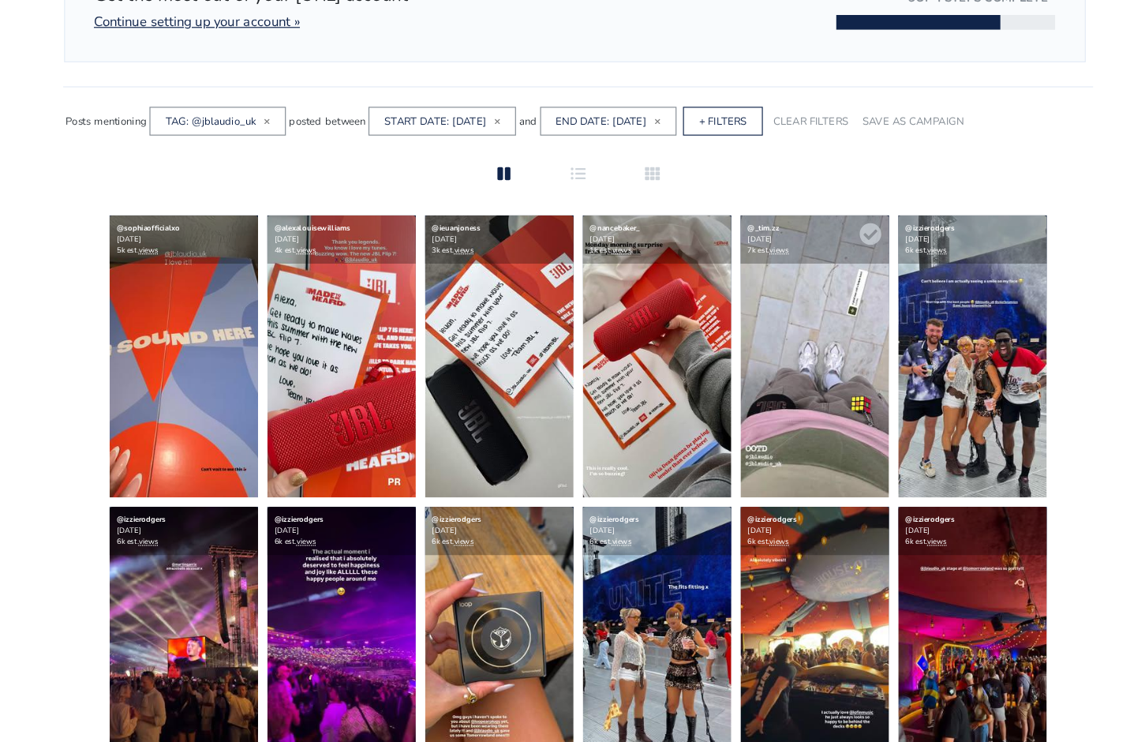
click at [799, 391] on img at bounding box center [774, 414] width 126 height 240
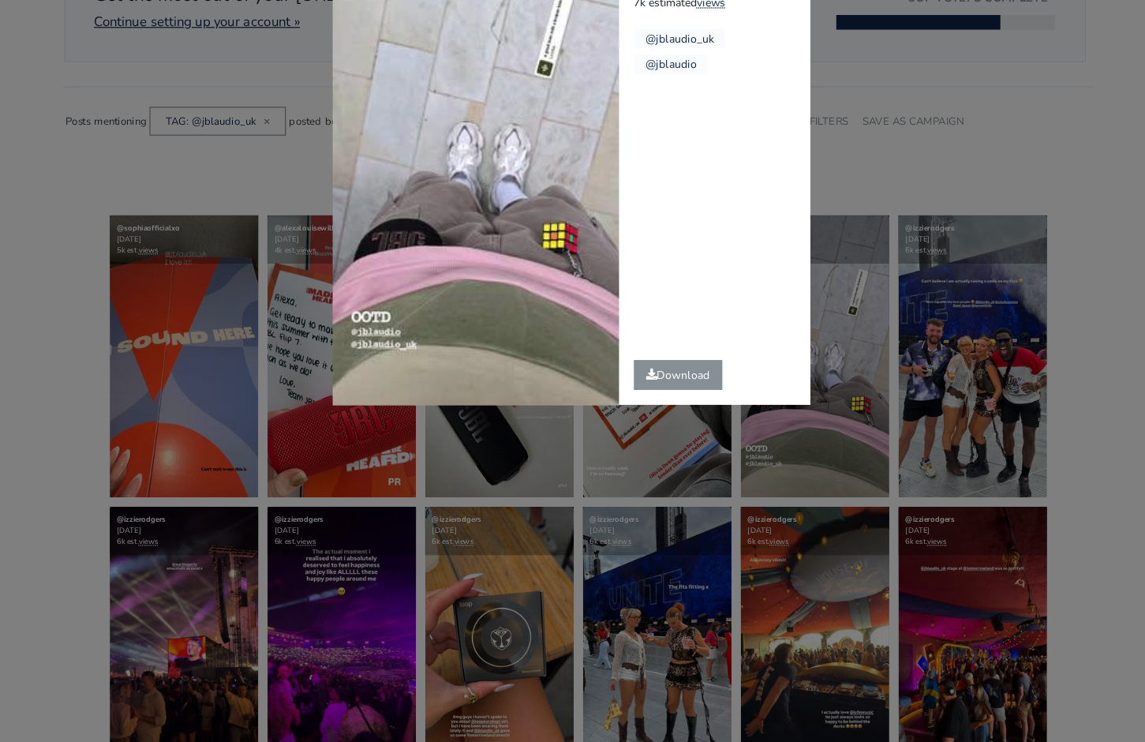
click at [948, 401] on div "× Your browser does not support HTML5 video. _tim.zz 505k followers Posted [DAT…" at bounding box center [572, 371] width 1145 height 742
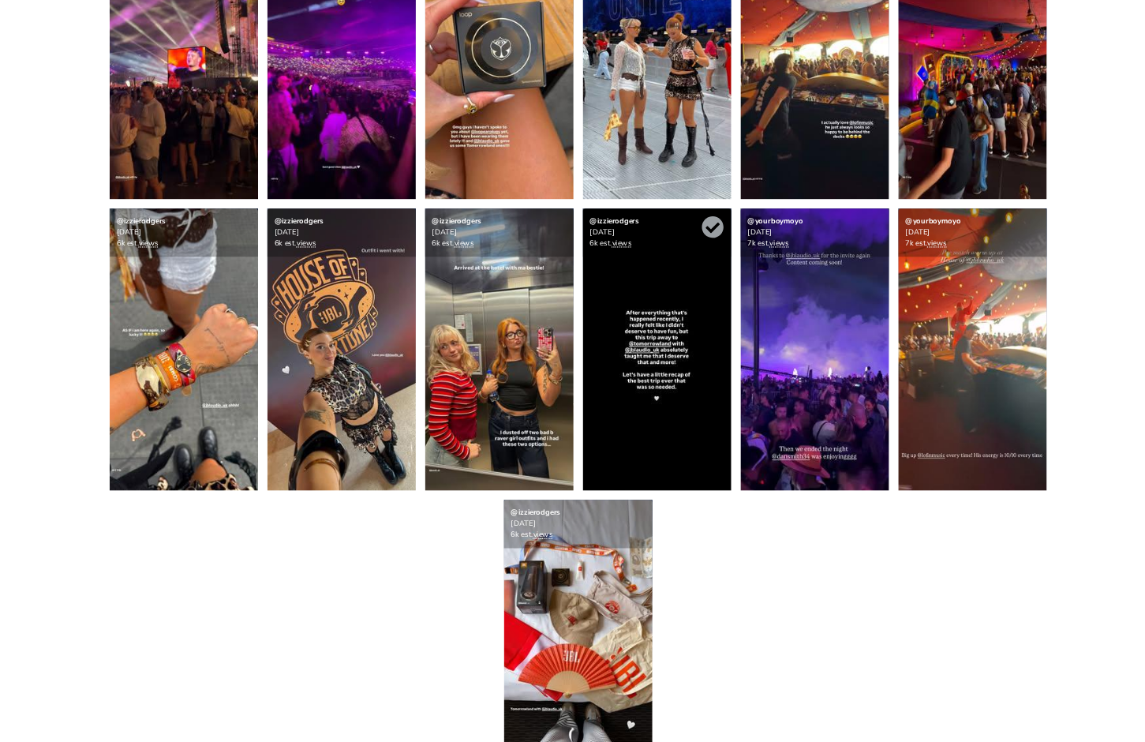
scroll to position [598, 0]
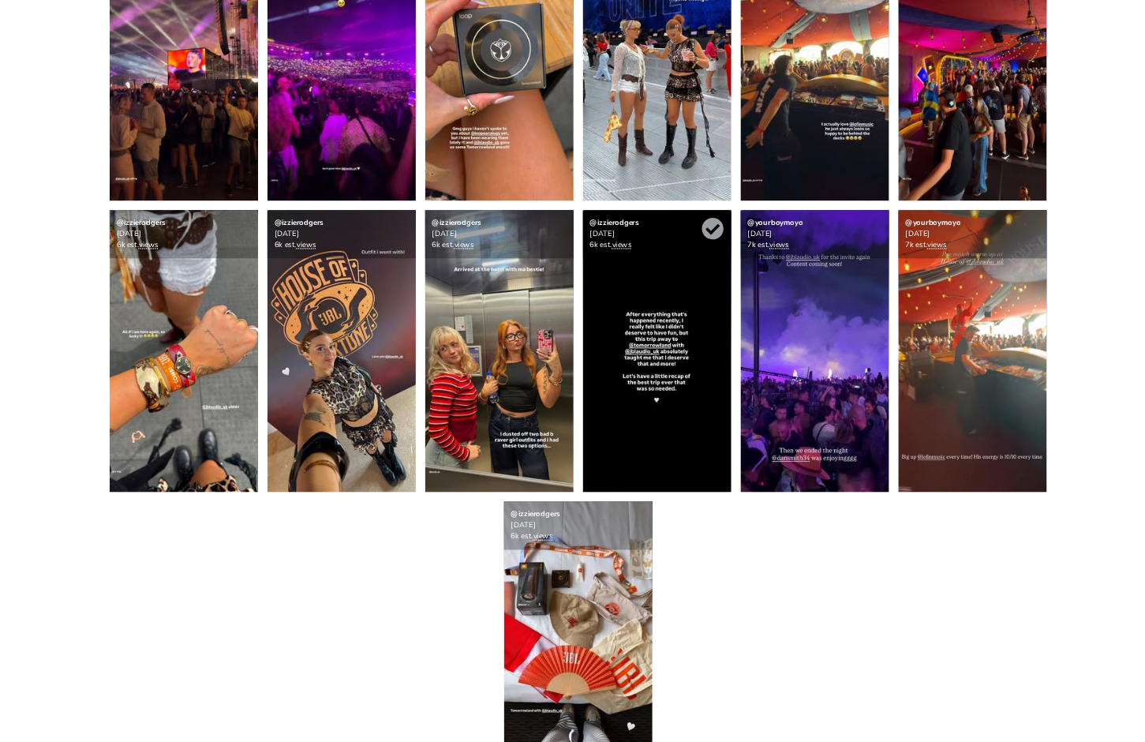
click at [647, 392] on img at bounding box center [640, 406] width 126 height 240
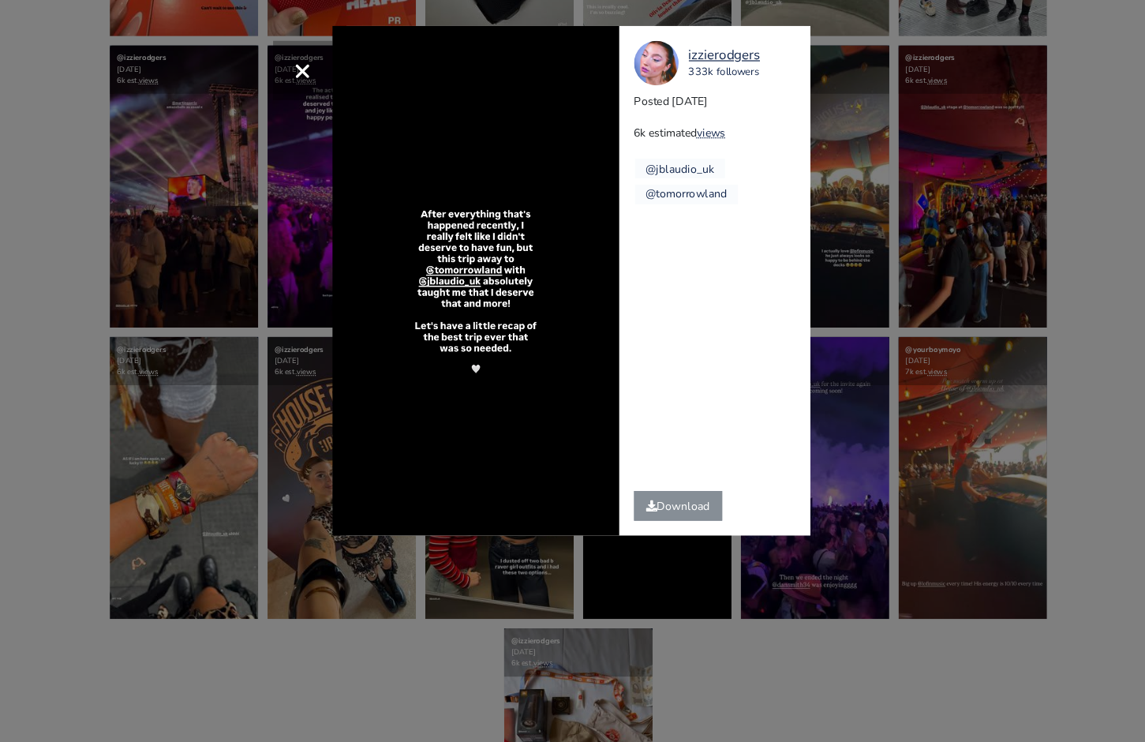
scroll to position [597, 0]
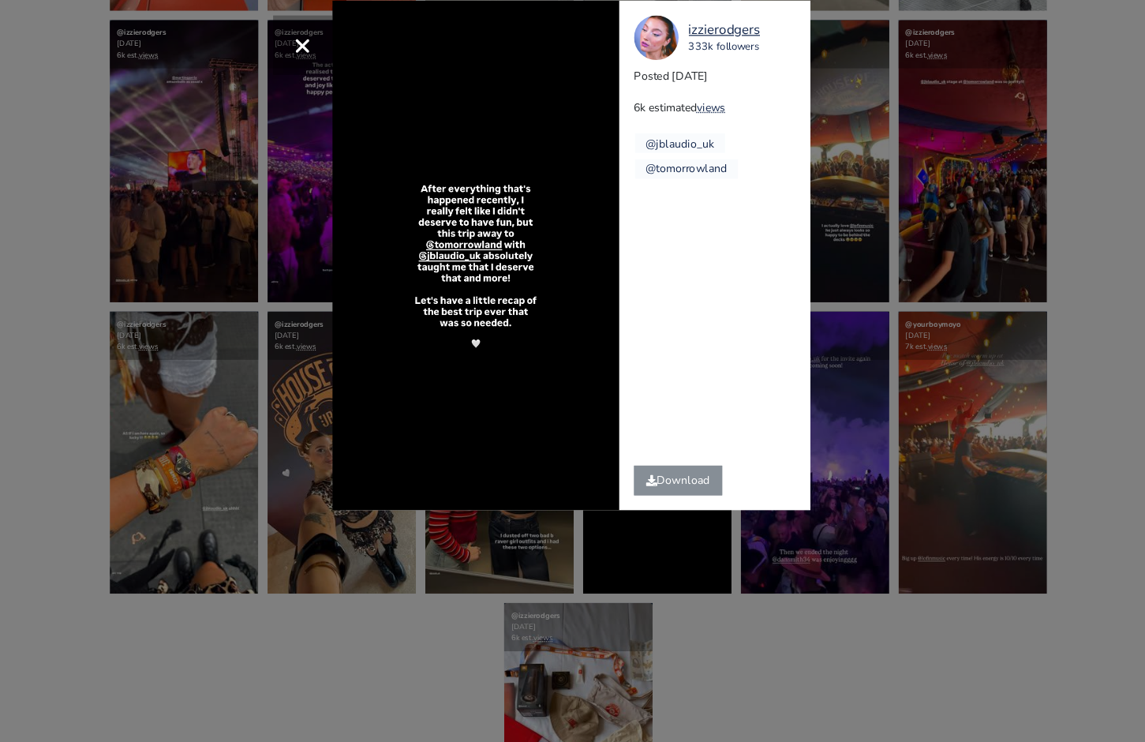
click at [828, 287] on div "× izzierodgers 333k followers Posted [DATE] 6k estimated views @jblaudio_uk @to…" at bounding box center [572, 371] width 1145 height 742
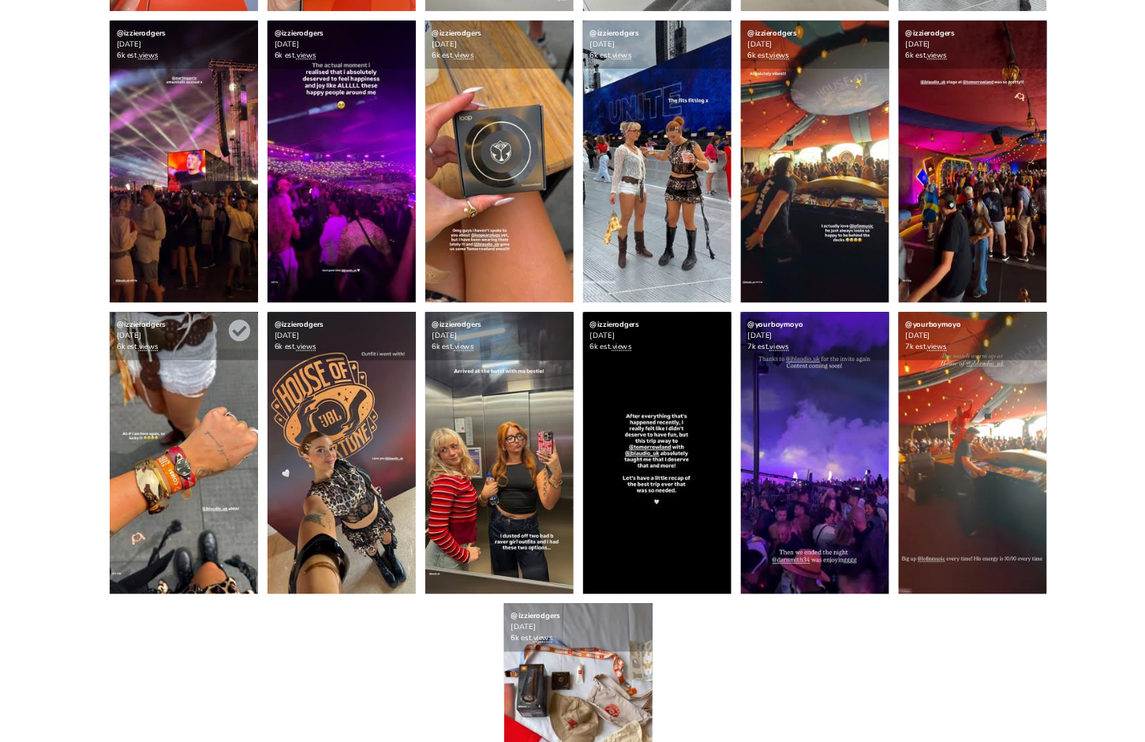
click at [256, 421] on img at bounding box center [237, 406] width 126 height 240
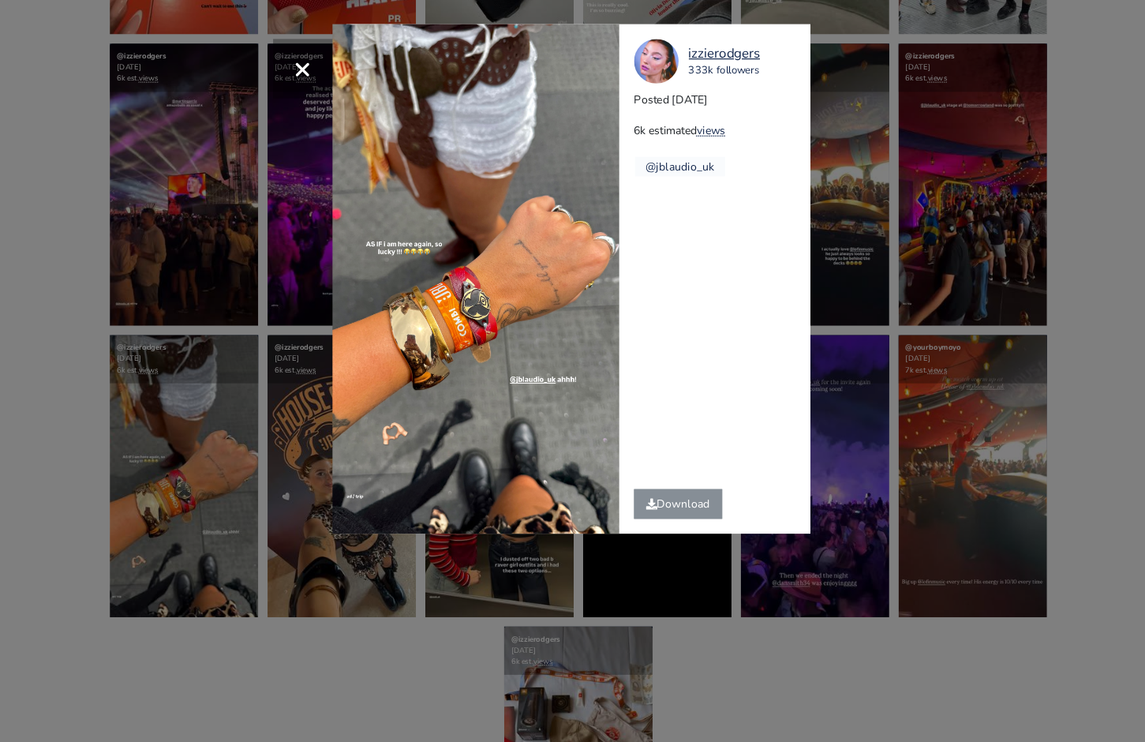
scroll to position [598, 0]
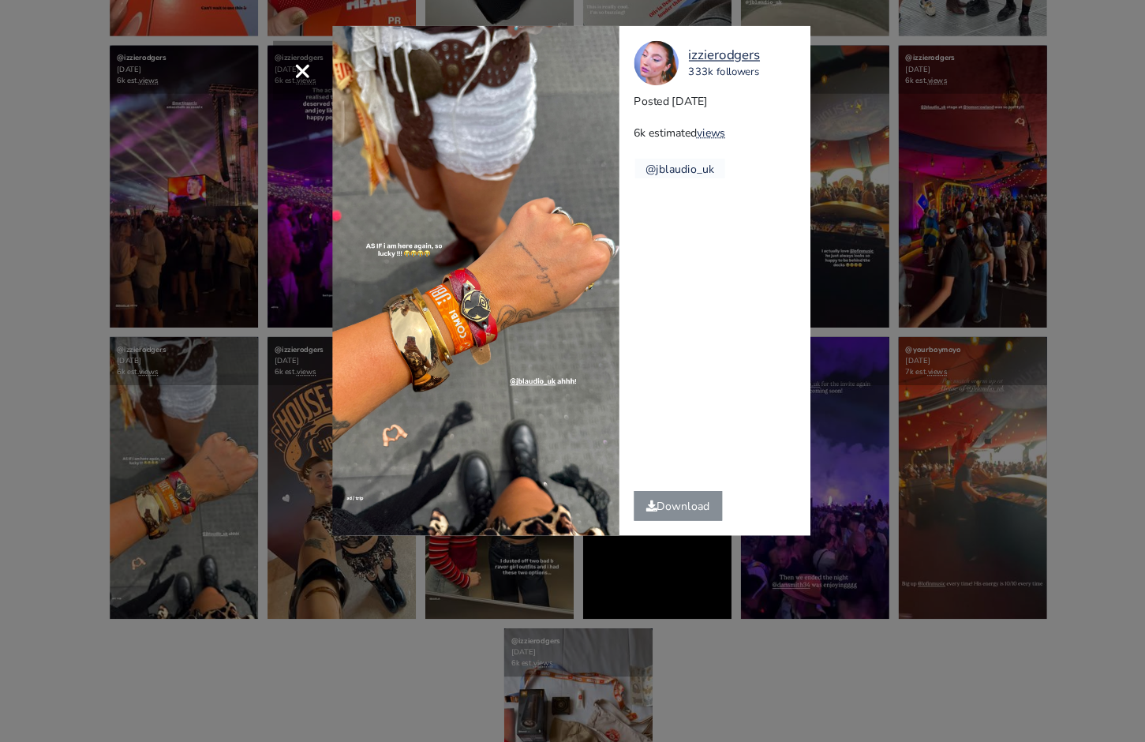
click at [306, 273] on div "× izzierodgers 333k followers Posted [DATE] 6k estimated views @jblaudio_uk" at bounding box center [572, 371] width 1145 height 742
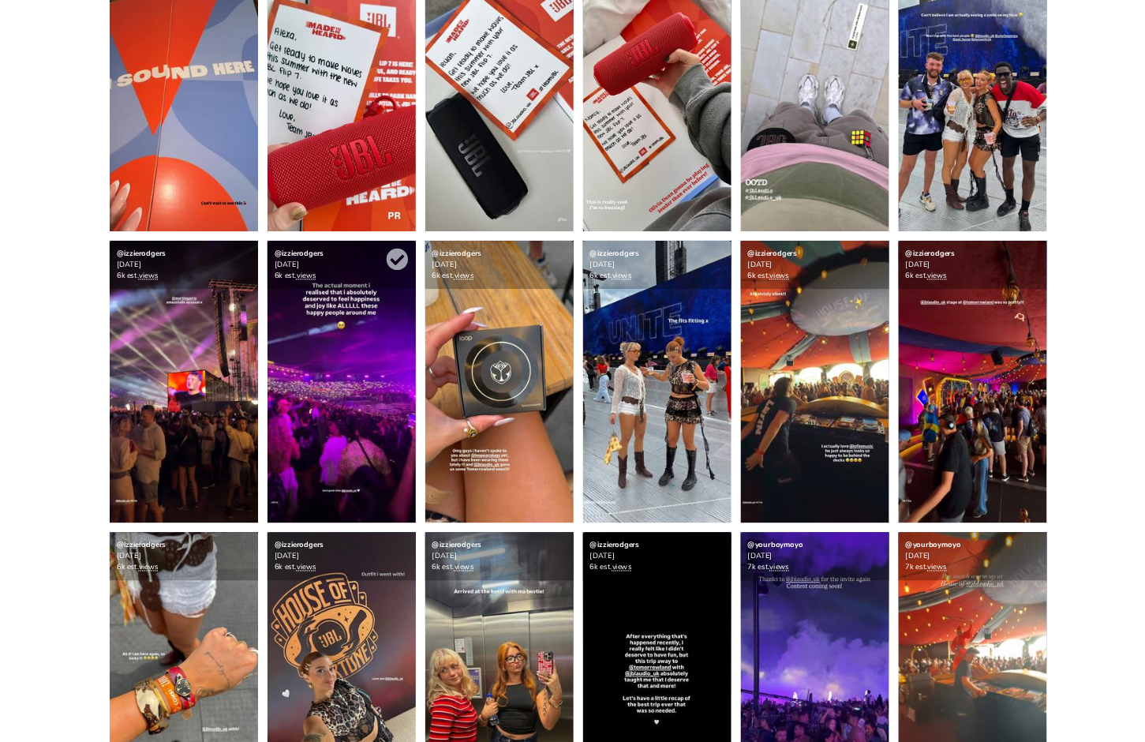
scroll to position [432, 0]
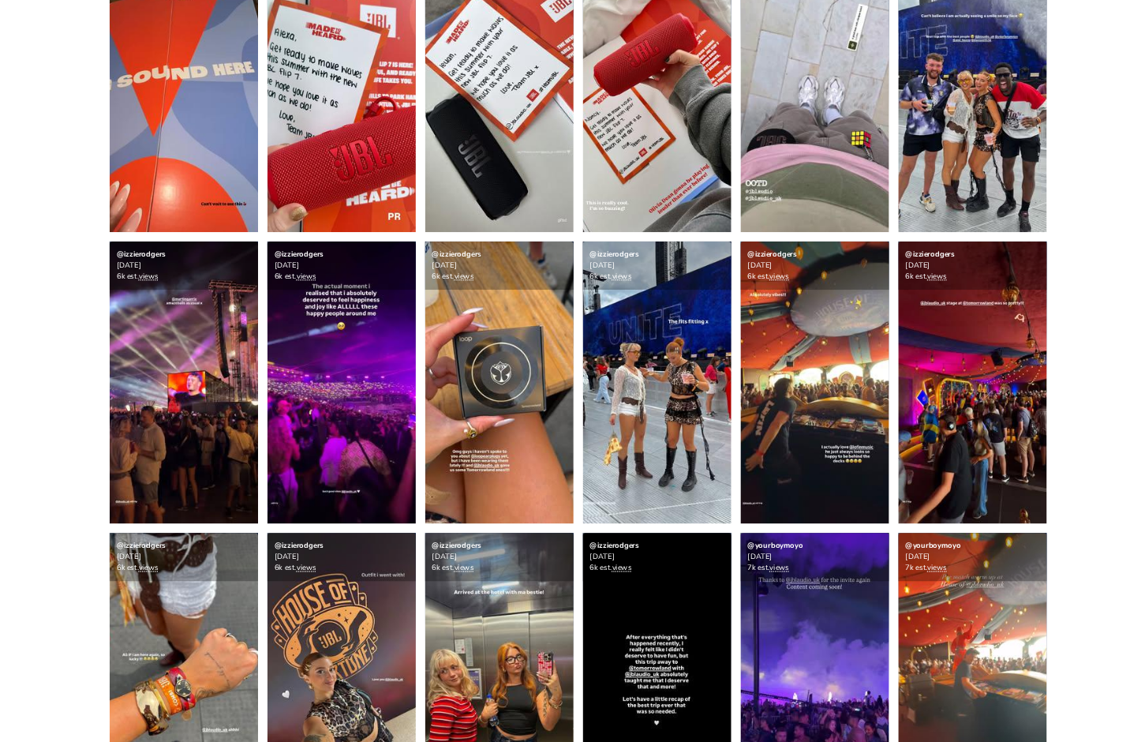
click at [915, 100] on img at bounding box center [908, 77] width 126 height 240
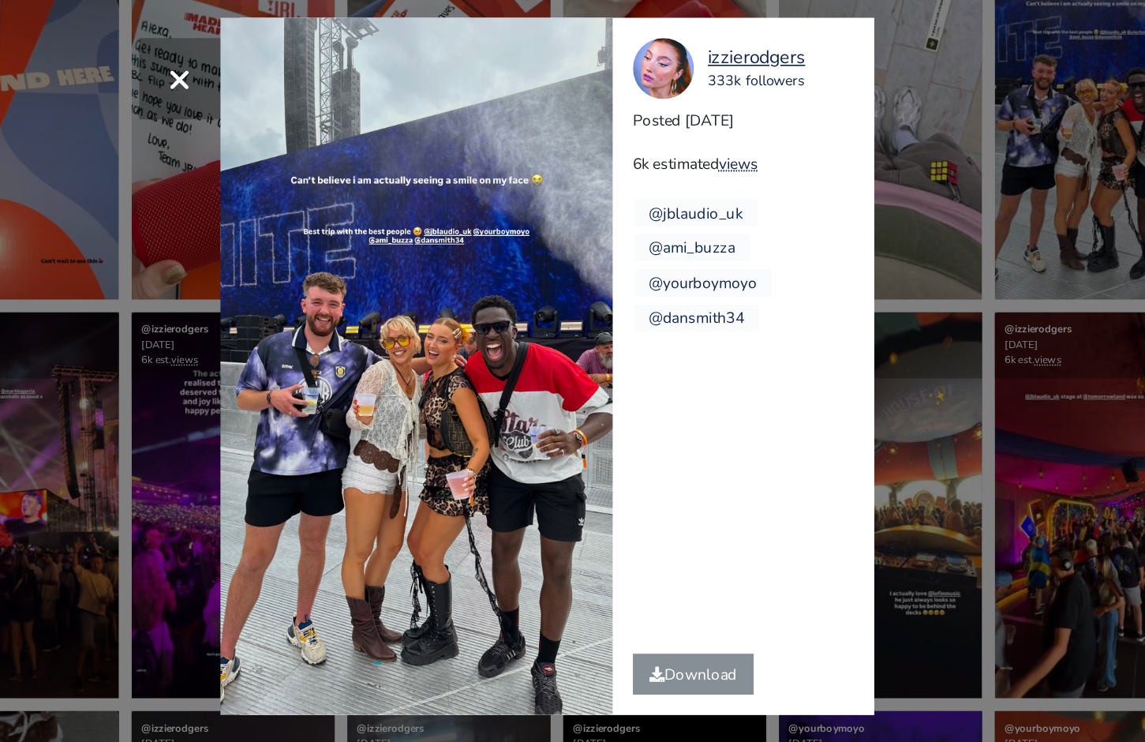
click at [831, 265] on div "× izzierodgers 333k followers Posted [DATE] 6k estimated views @jblaudio_uk @am…" at bounding box center [572, 371] width 1145 height 742
click at [829, 139] on div "× izzierodgers 333k followers Posted [DATE] 6k estimated views @jblaudio_uk @am…" at bounding box center [572, 371] width 1145 height 742
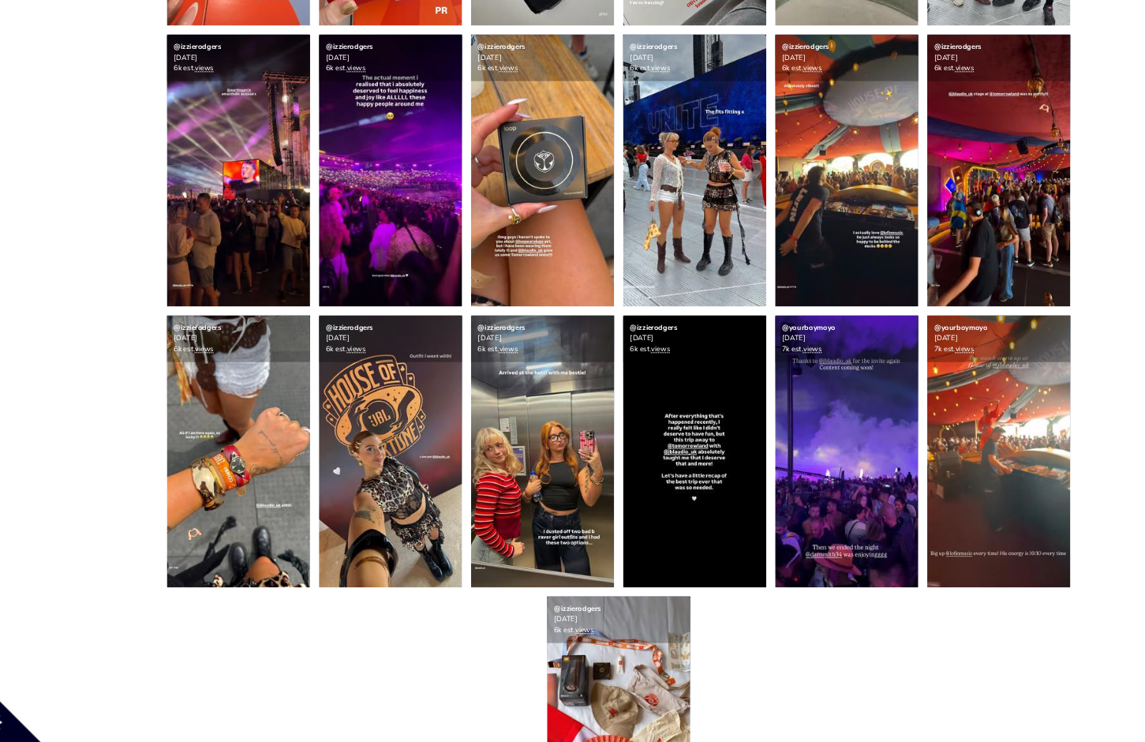
scroll to position [526, 0]
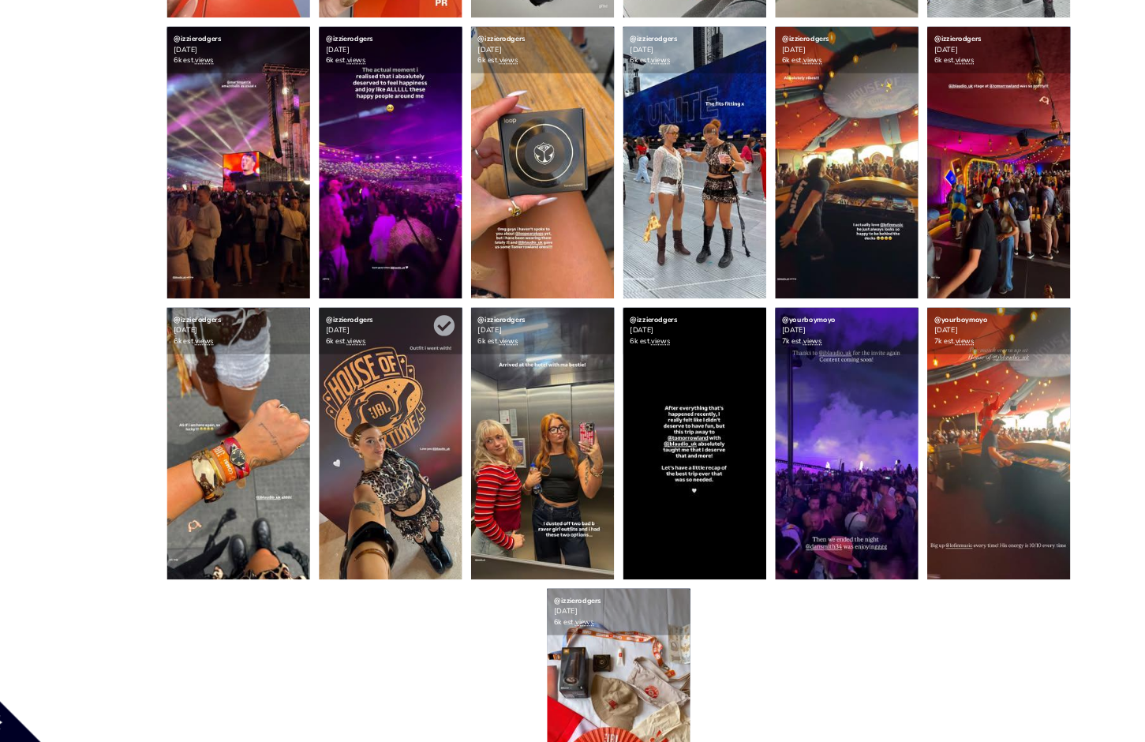
click at [364, 417] on img at bounding box center [372, 478] width 126 height 240
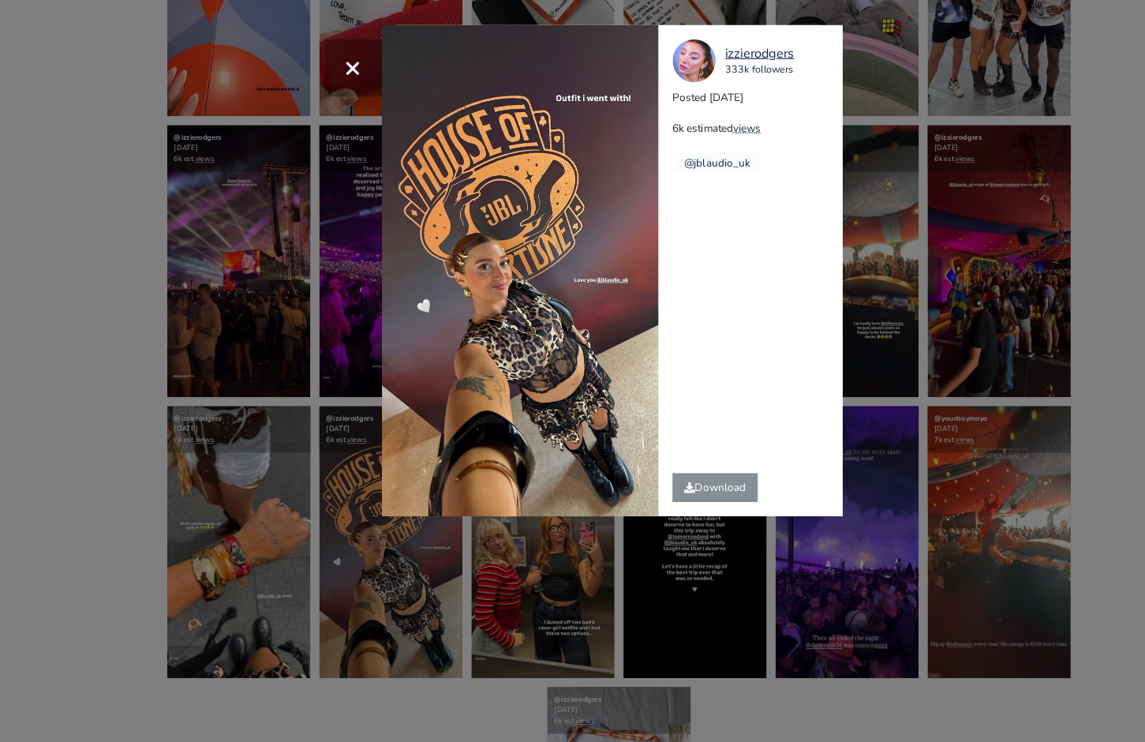
click at [889, 327] on div "× izzierodgers 333k followers Posted [DATE] 6k estimated views @jblaudio_uk" at bounding box center [572, 371] width 1145 height 742
click at [885, 328] on div "× izzierodgers 333k followers Posted [DATE] 6k estimated views @jblaudio_uk" at bounding box center [572, 371] width 1145 height 742
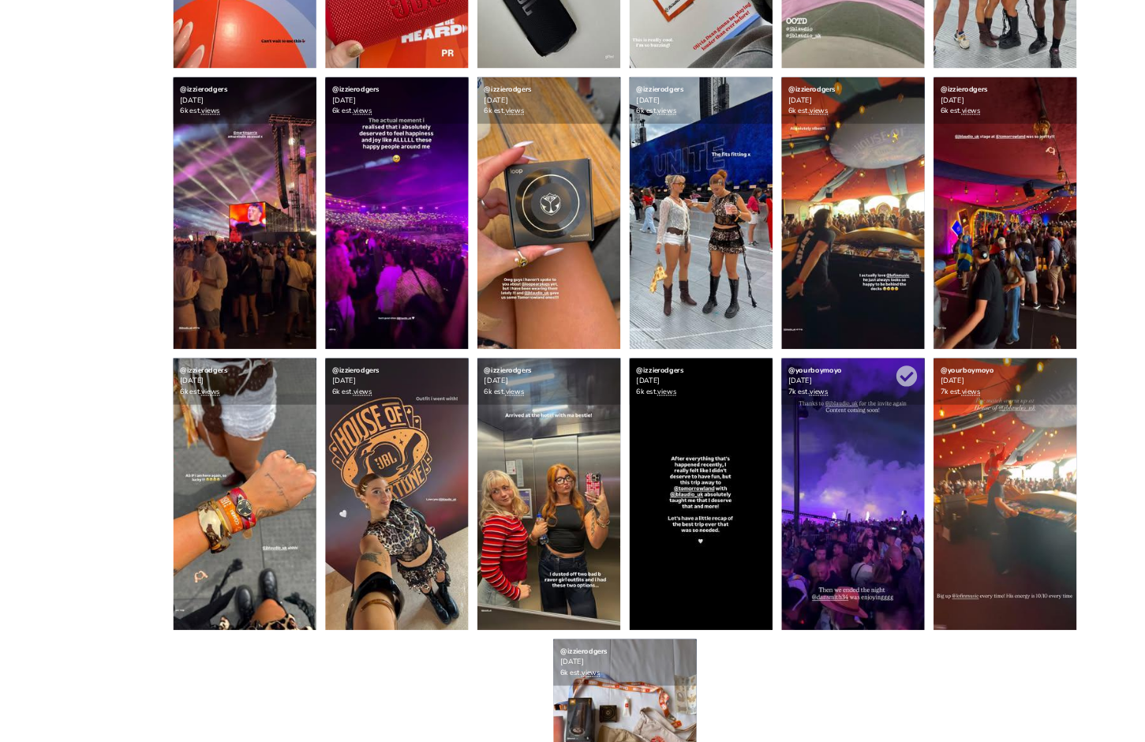
scroll to position [569, 0]
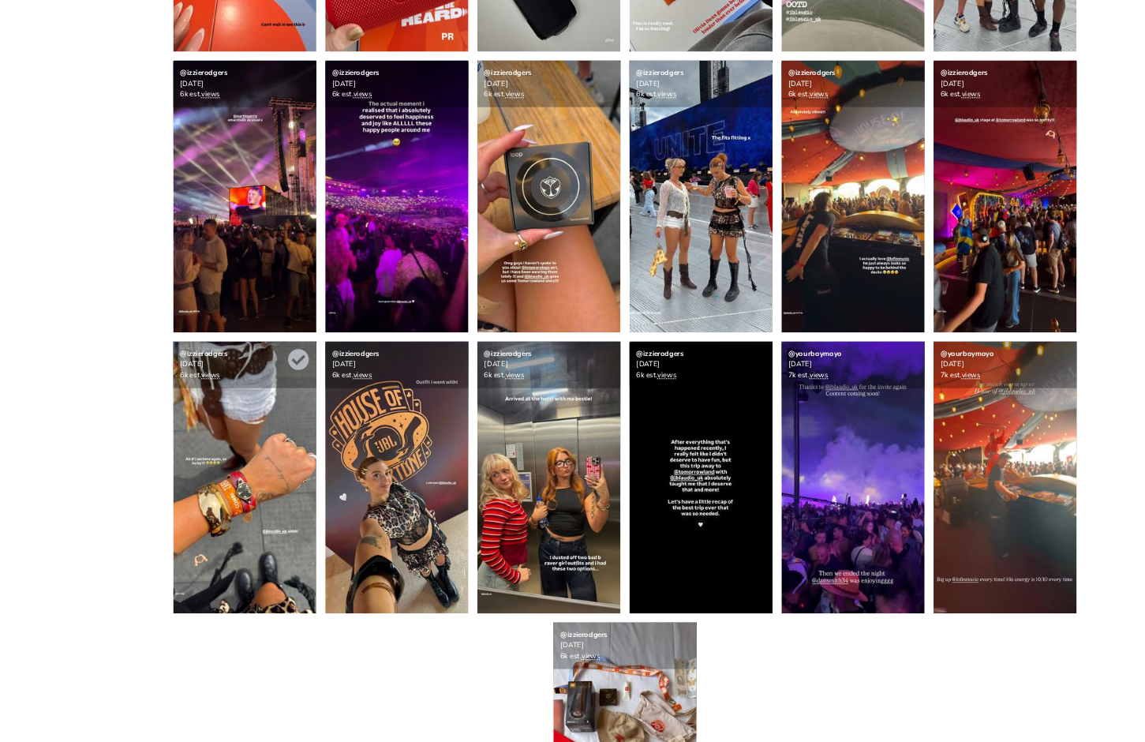
click at [260, 425] on img at bounding box center [237, 436] width 126 height 240
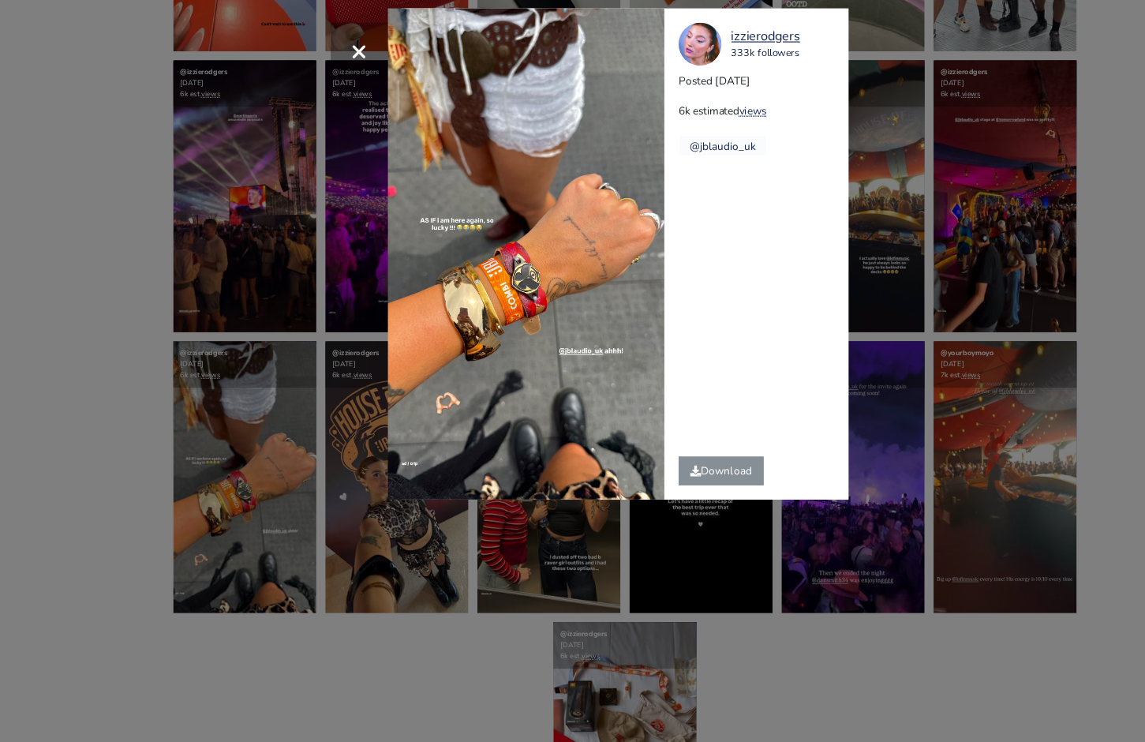
click at [923, 283] on div "× izzierodgers 333k followers Posted [DATE] 6k estimated views @jblaudio_uk" at bounding box center [572, 371] width 1145 height 742
click at [896, 278] on div "× izzierodgers 333k followers Posted [DATE] 6k estimated views @jblaudio_uk" at bounding box center [572, 371] width 1145 height 742
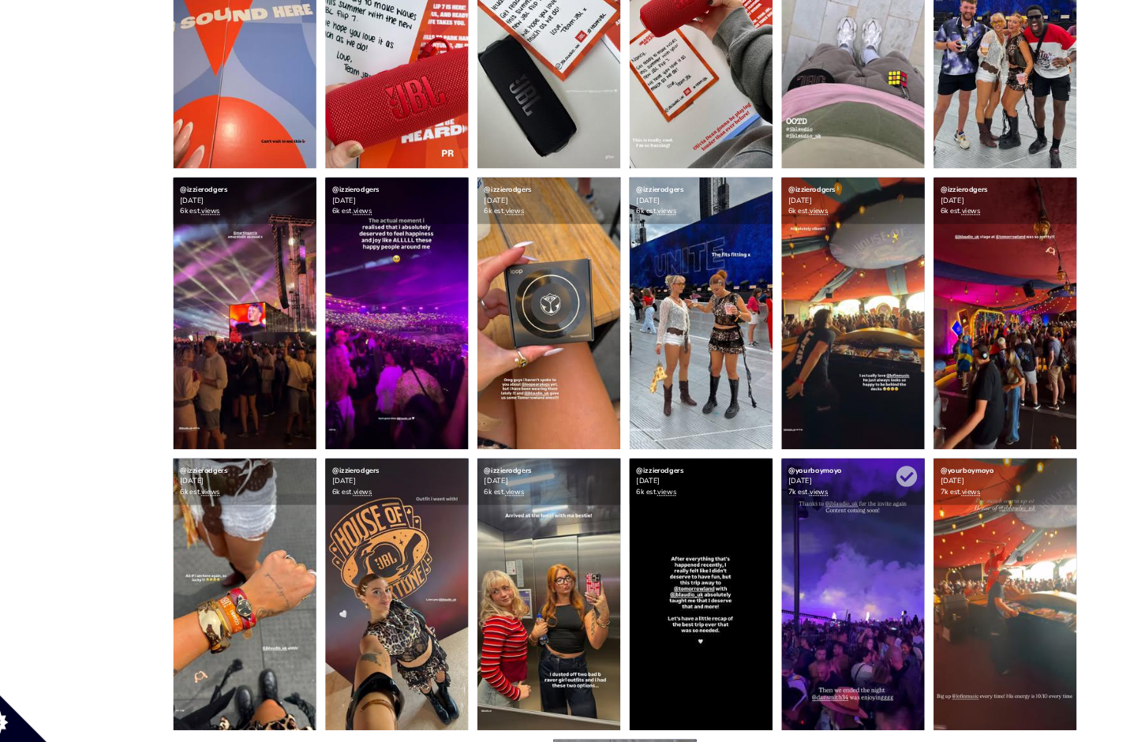
scroll to position [399, 0]
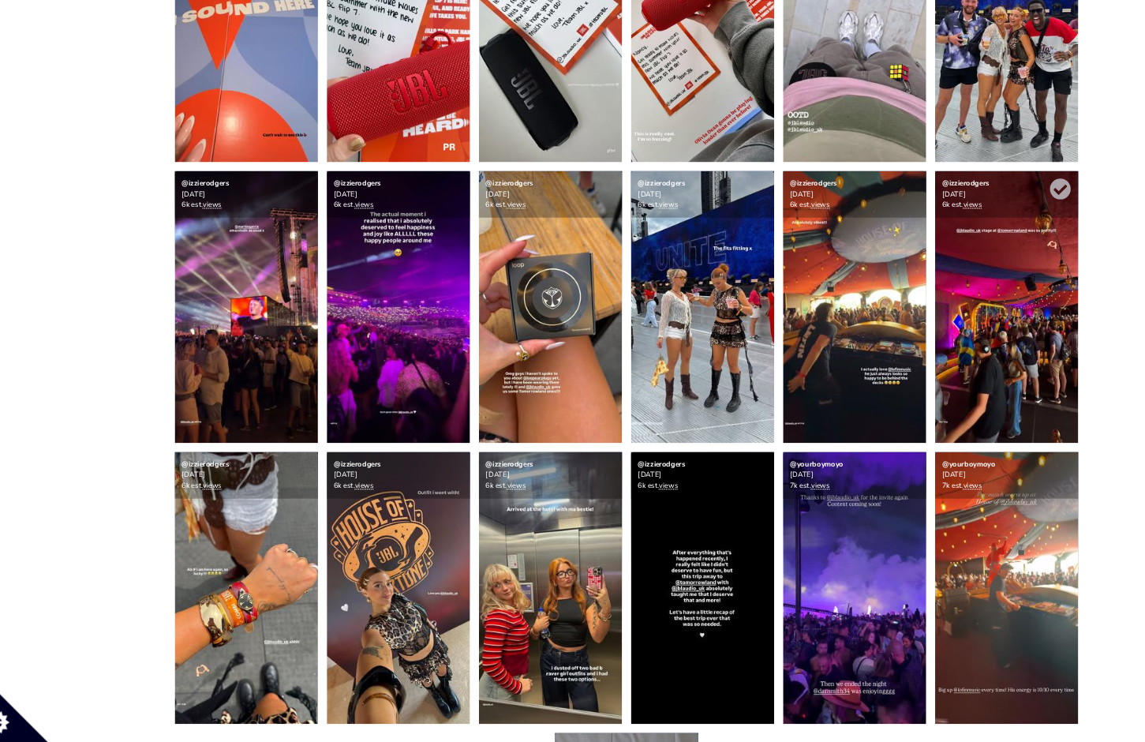
click at [950, 290] on img at bounding box center [908, 358] width 126 height 240
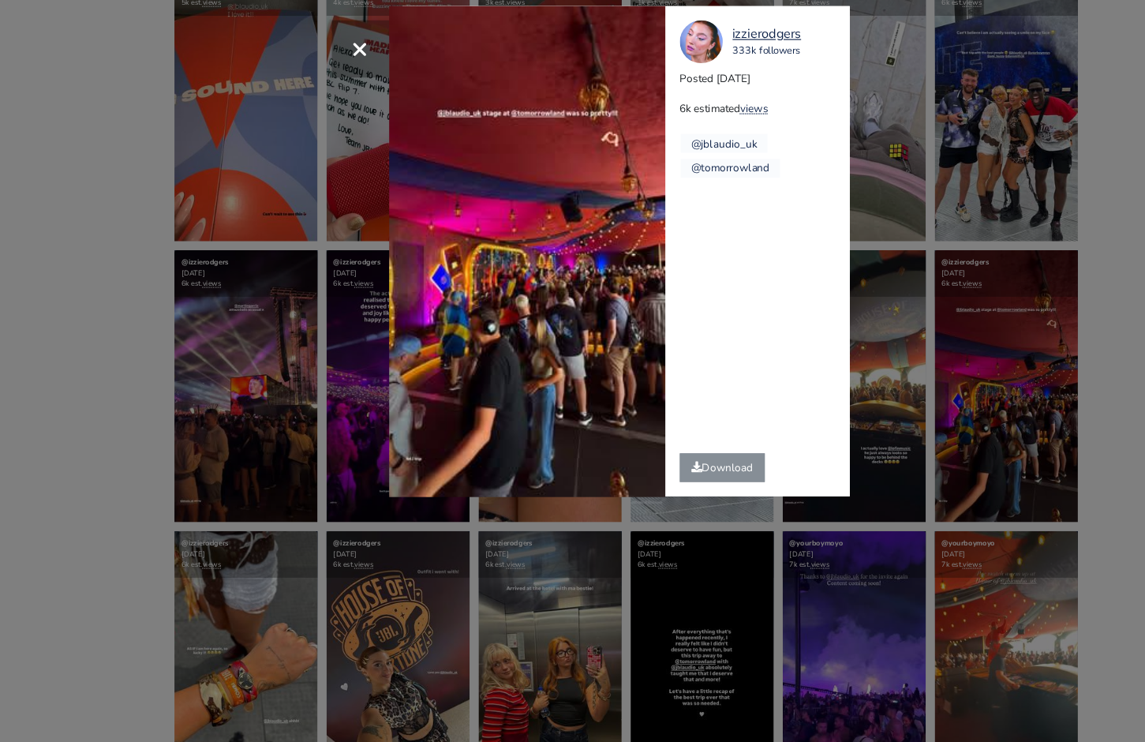
click at [849, 336] on div "× Your browser does not support HTML5 video. izzierodgers 333k followers Posted…" at bounding box center [572, 371] width 1145 height 742
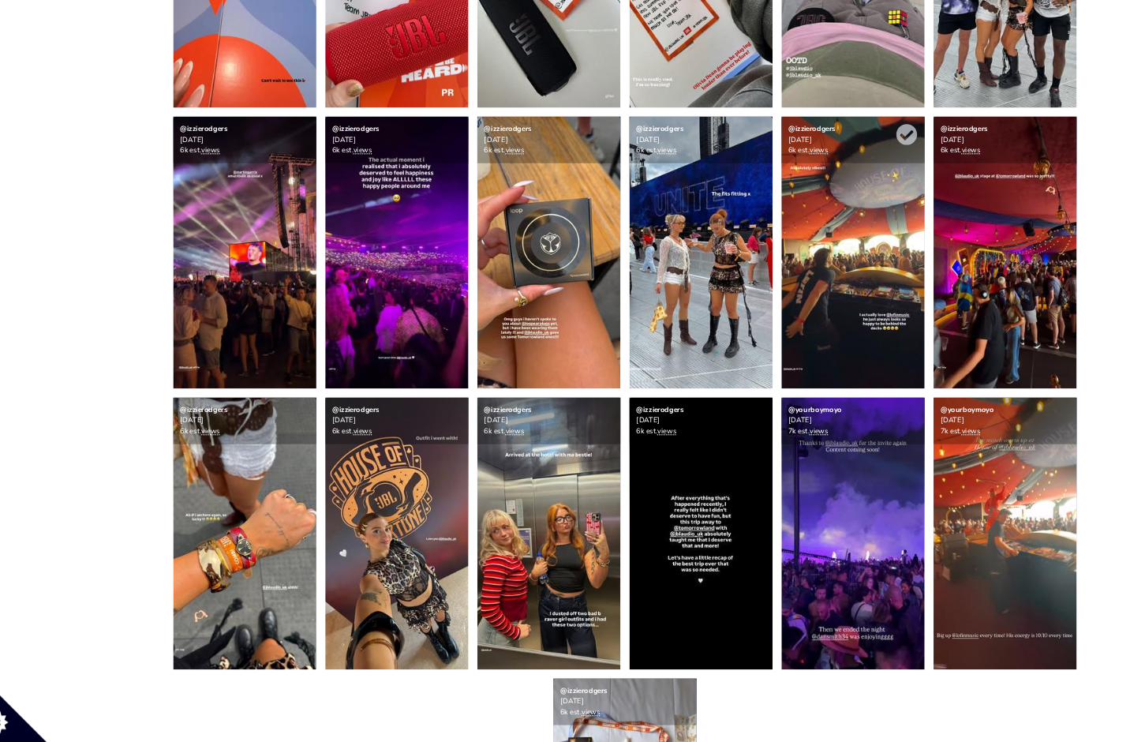
scroll to position [448, 0]
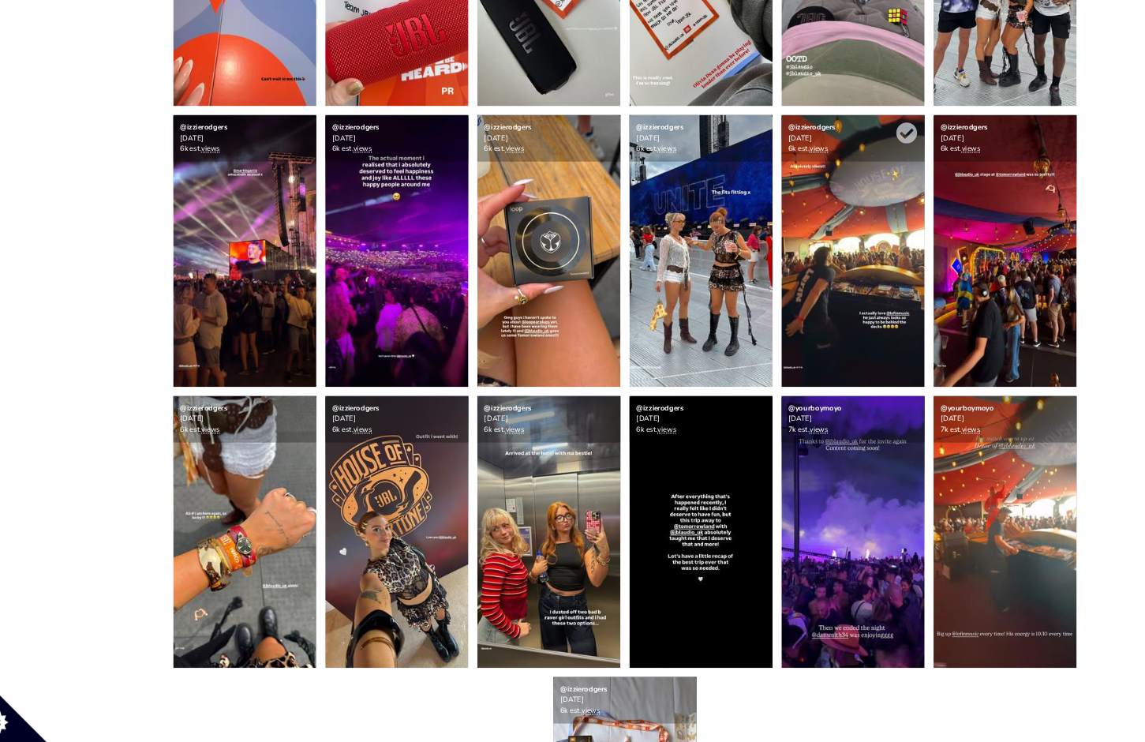
click at [763, 290] on img at bounding box center [774, 309] width 126 height 240
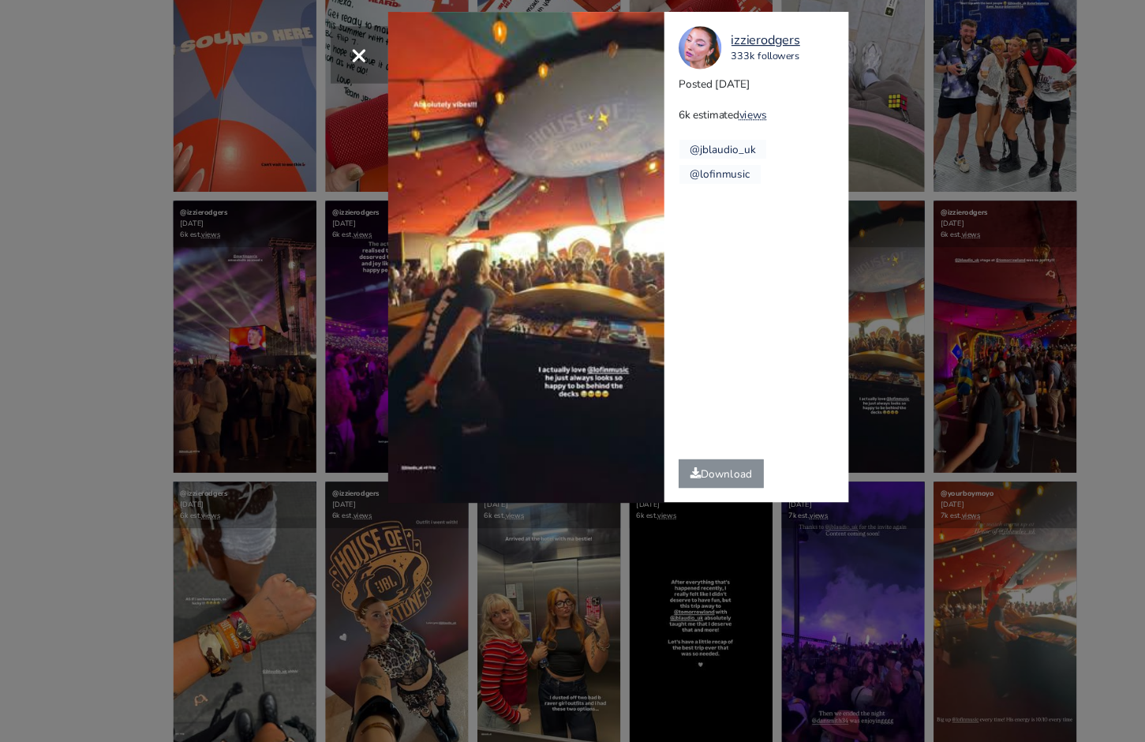
click at [860, 303] on div "× Your browser does not support HTML5 video. izzierodgers 333k followers Posted…" at bounding box center [572, 371] width 1145 height 742
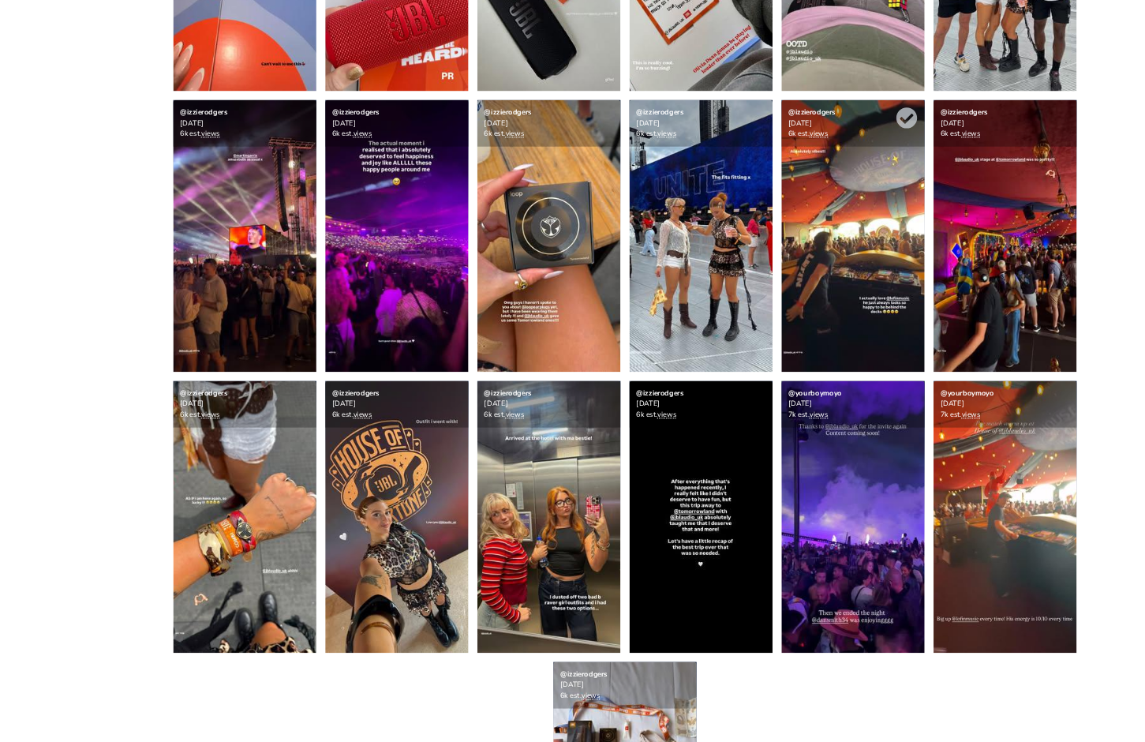
scroll to position [546, 0]
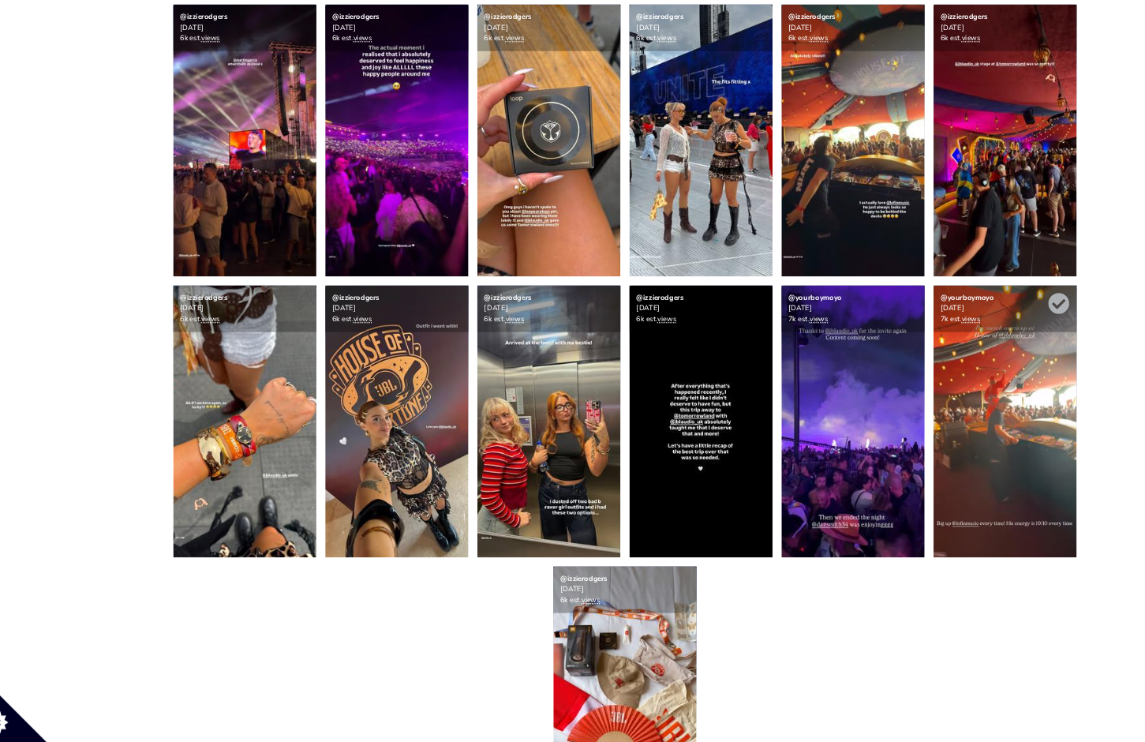
click at [893, 405] on img at bounding box center [908, 459] width 126 height 240
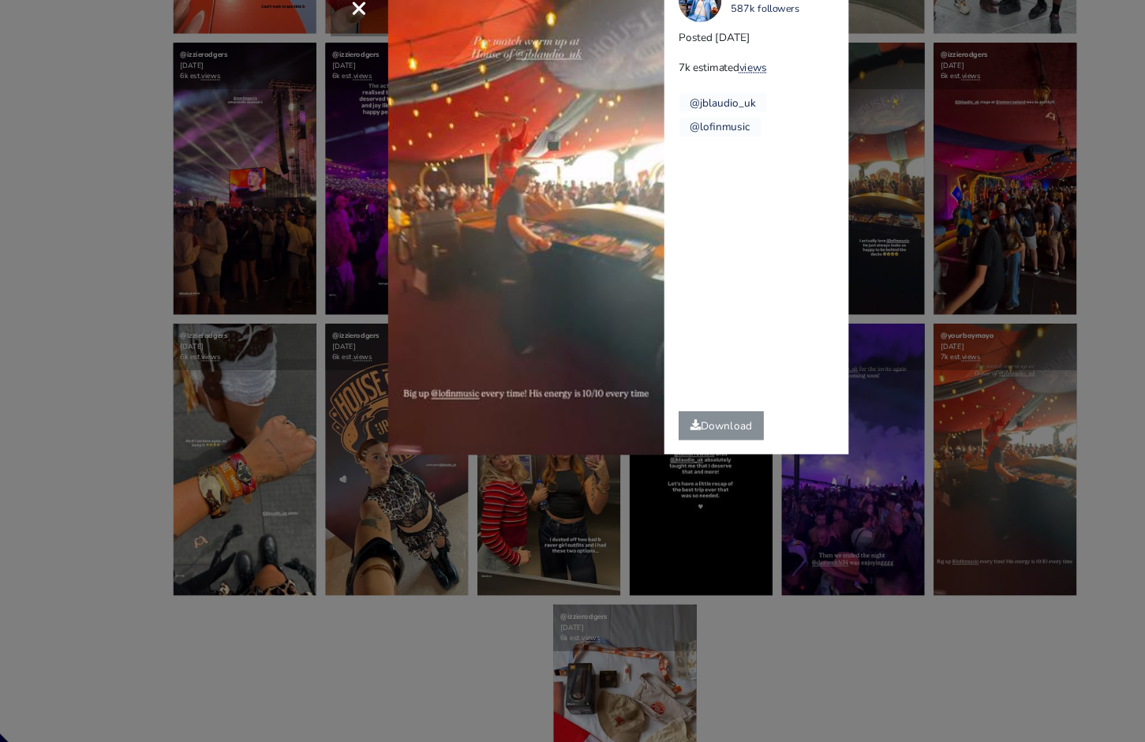
scroll to position [545, 0]
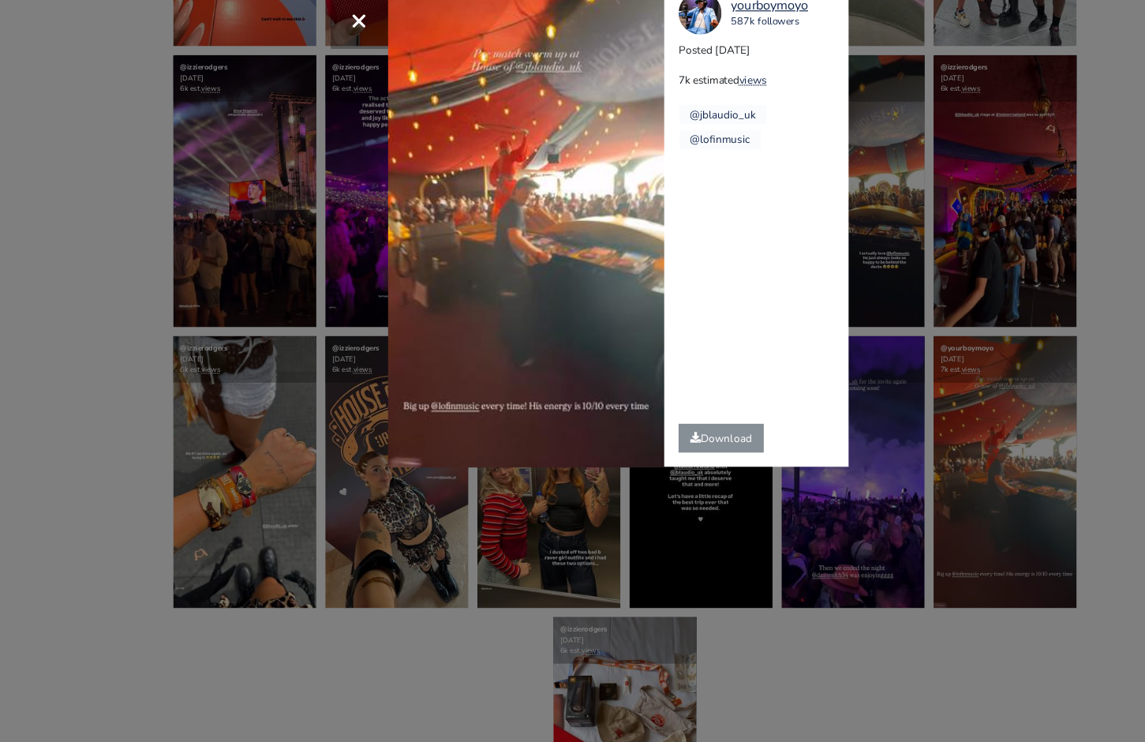
click at [874, 399] on div "× Your browser does not support HTML5 video. yourboymoyo [DEMOGRAPHIC_DATA] fol…" at bounding box center [572, 371] width 1145 height 742
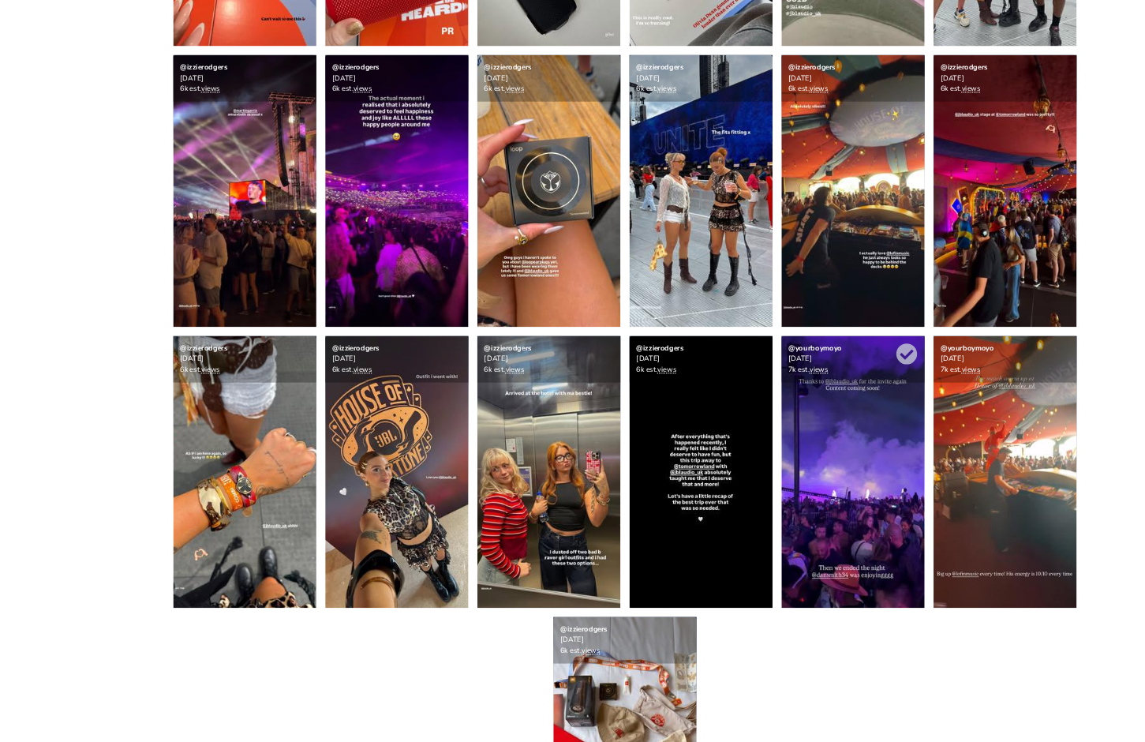
click at [786, 443] on img at bounding box center [774, 459] width 126 height 240
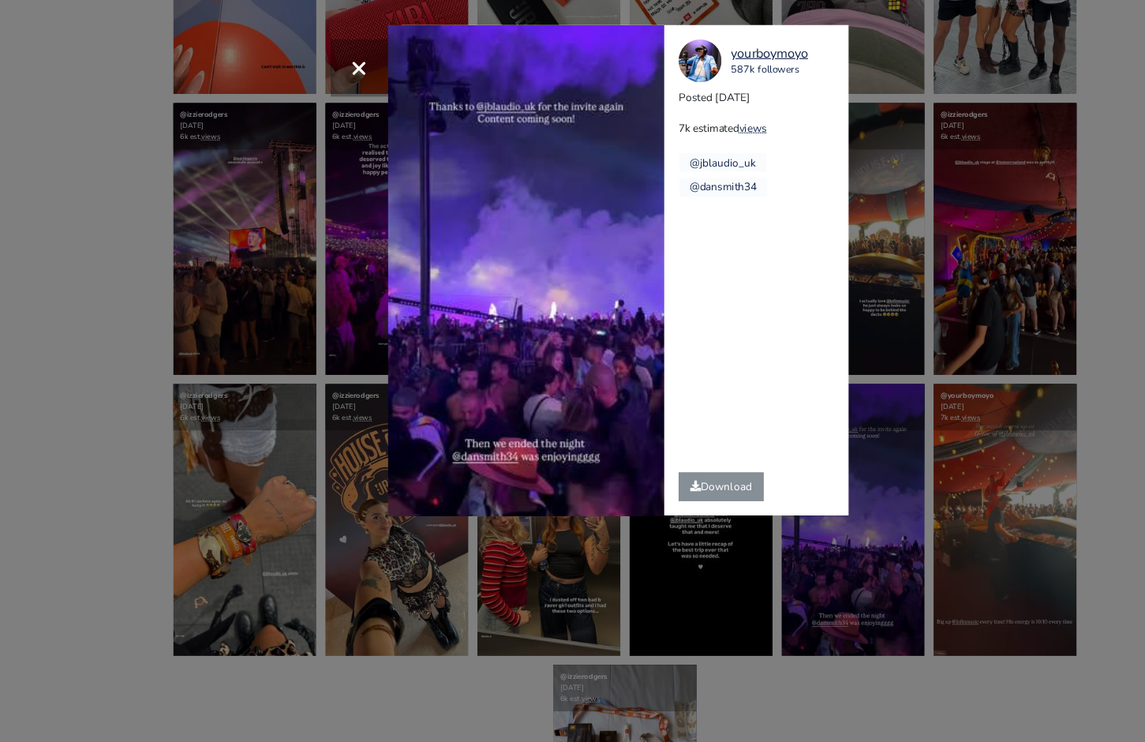
scroll to position [546, 0]
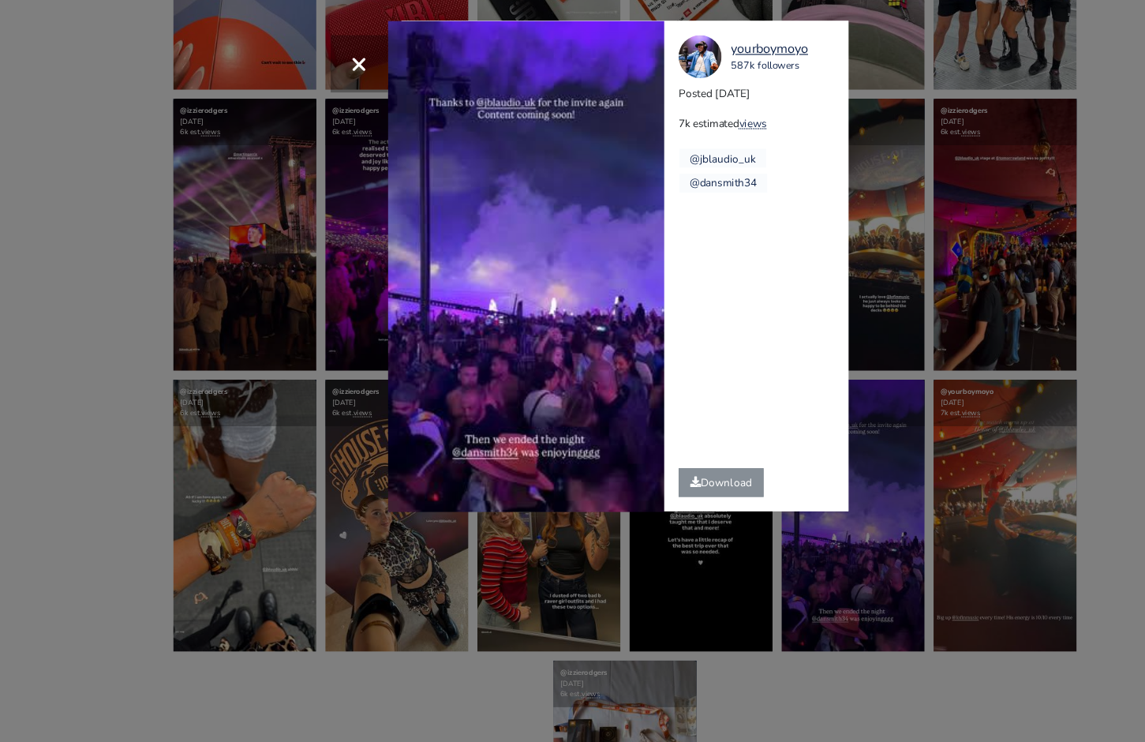
click at [972, 396] on div "× Your browser does not support HTML5 video. yourboymoyo [DEMOGRAPHIC_DATA] fol…" at bounding box center [572, 371] width 1145 height 742
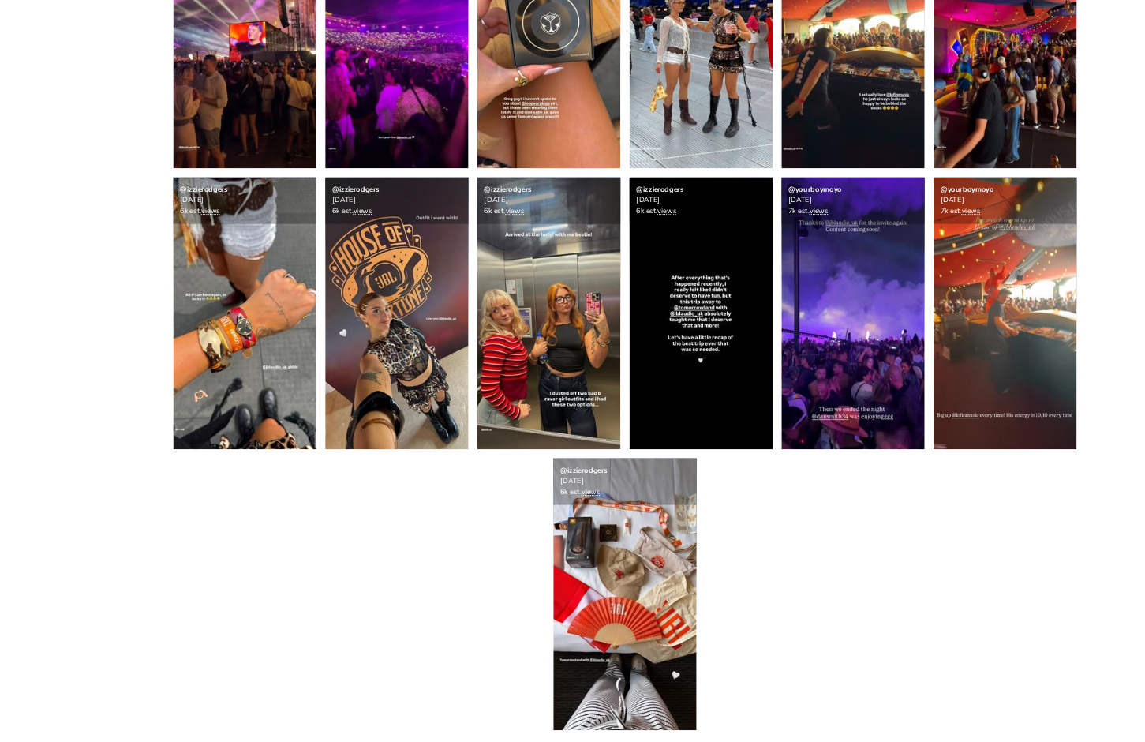
scroll to position [708, 0]
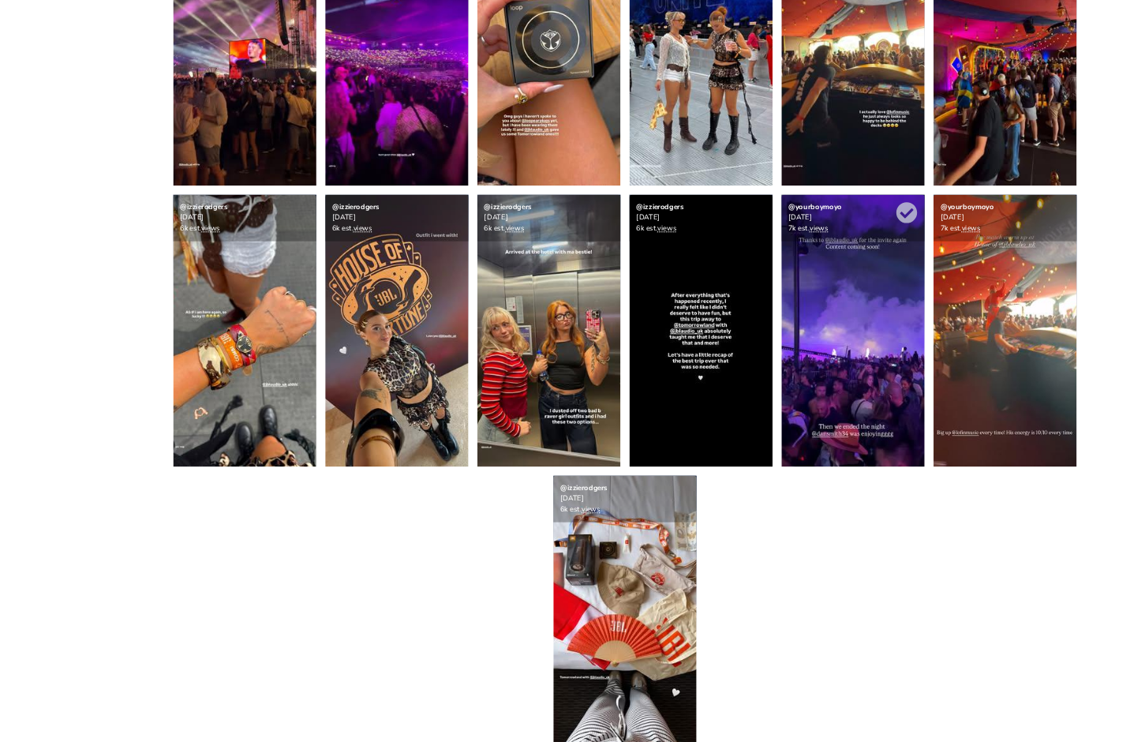
click at [803, 264] on img at bounding box center [774, 297] width 126 height 240
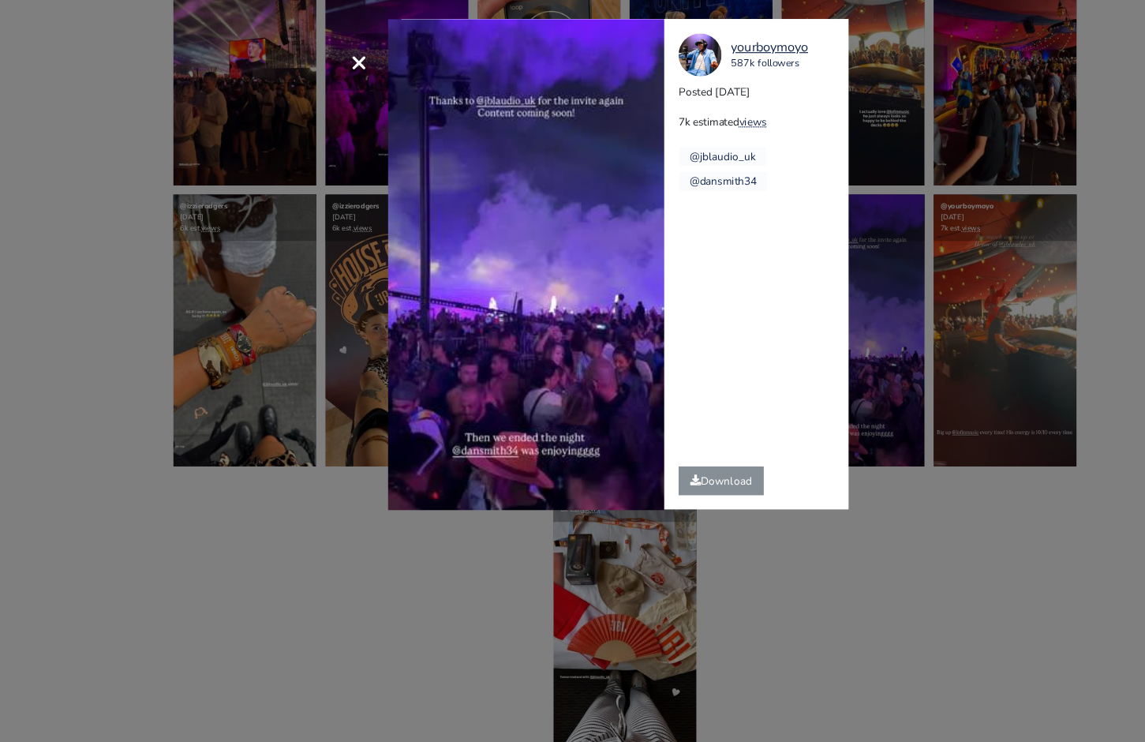
click at [895, 361] on div "× Your browser does not support HTML5 video. yourboymoyo [DEMOGRAPHIC_DATA] fol…" at bounding box center [572, 371] width 1145 height 742
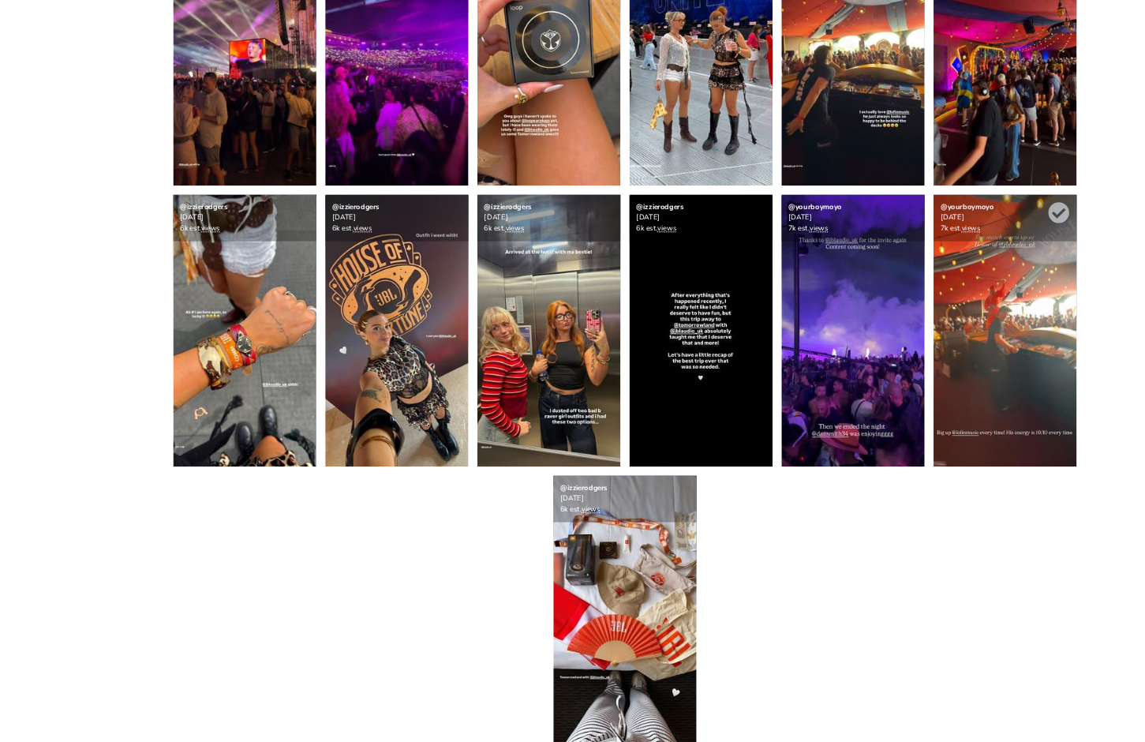
click at [889, 278] on img at bounding box center [908, 297] width 126 height 240
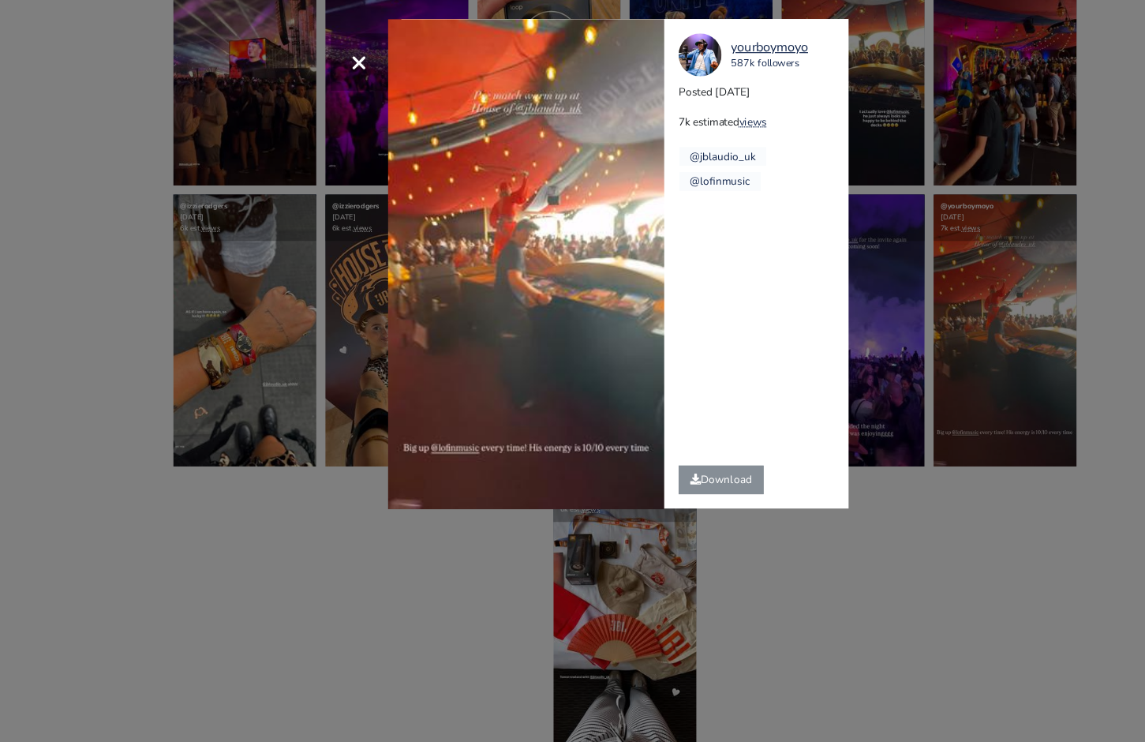
click at [883, 304] on div "× Your browser does not support HTML5 video. yourboymoyo [DEMOGRAPHIC_DATA] fol…" at bounding box center [572, 371] width 1145 height 742
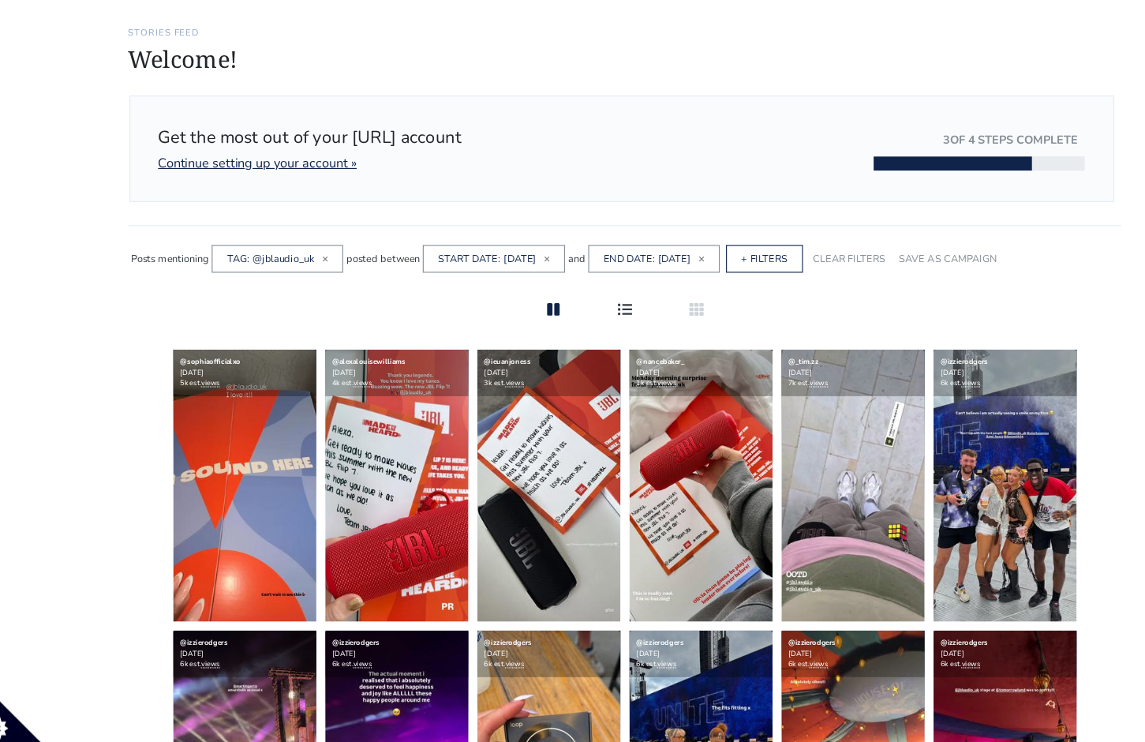
scroll to position [17, 0]
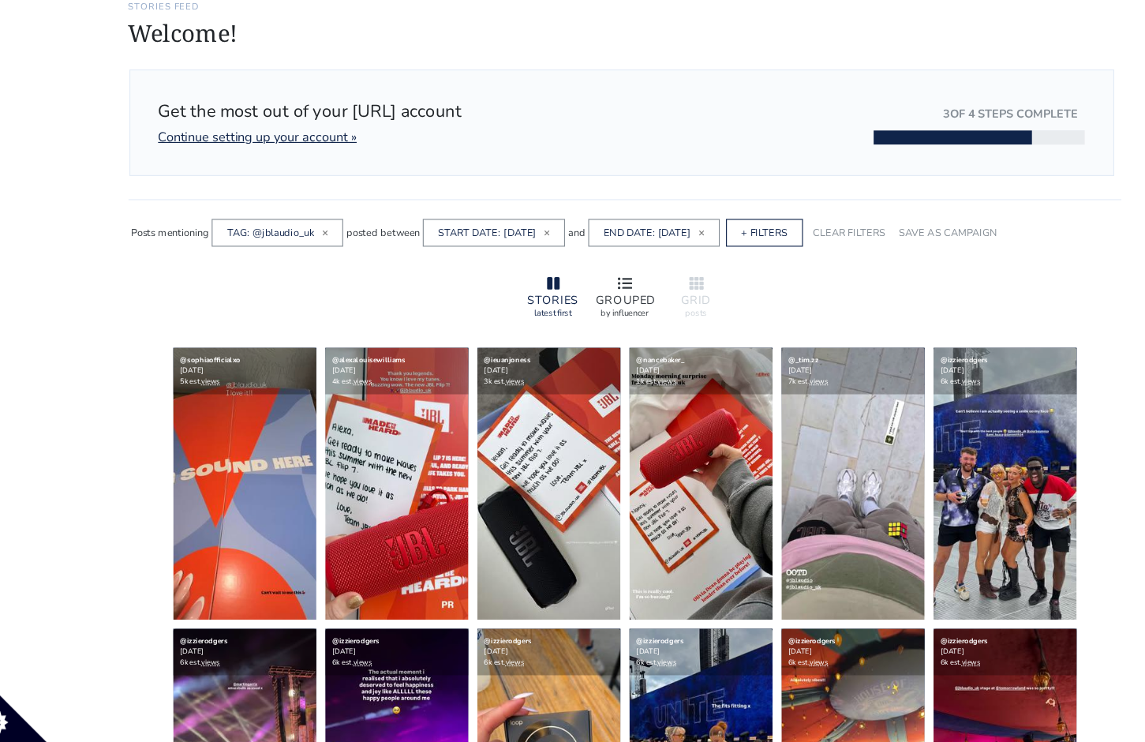
click at [578, 351] on div "GROUPED" at bounding box center [573, 352] width 51 height 10
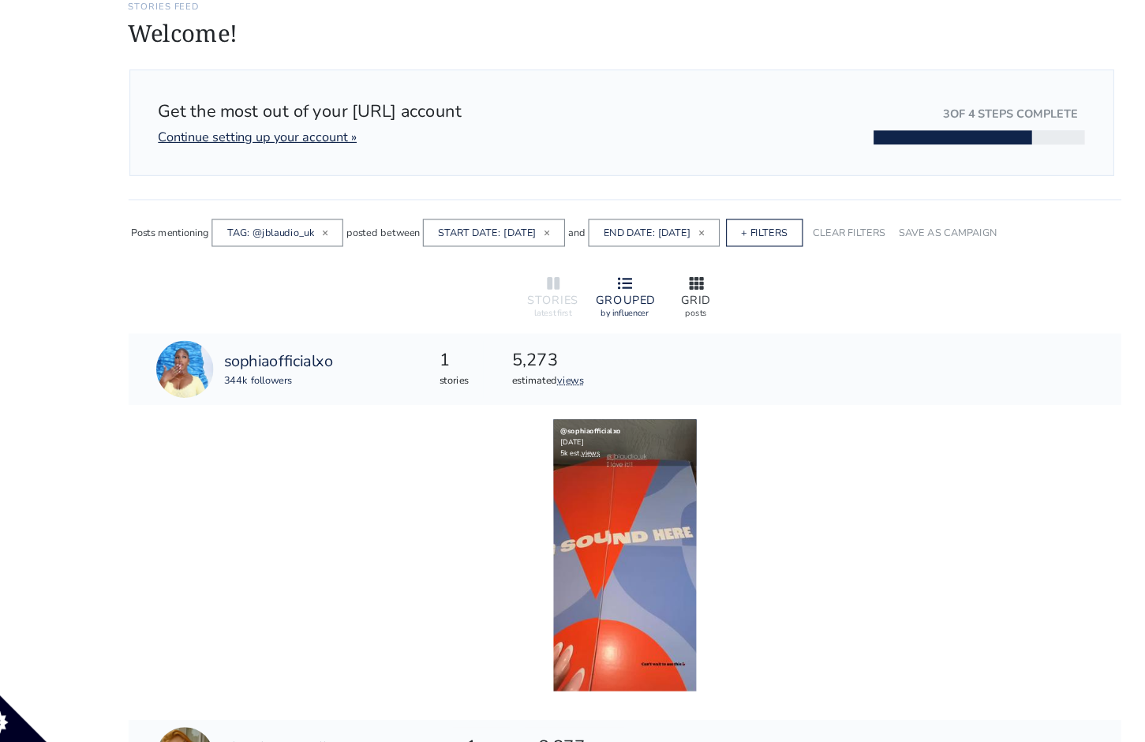
click at [639, 351] on div "GRID" at bounding box center [636, 352] width 51 height 10
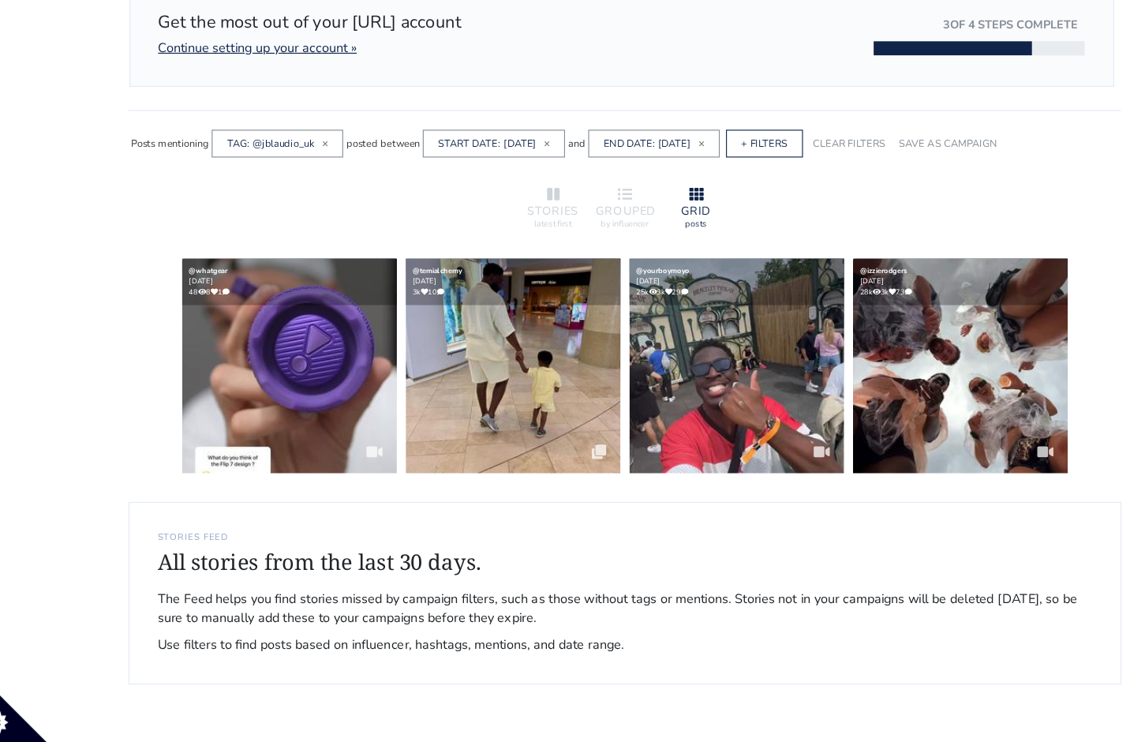
scroll to position [101, 0]
